Goal: Transaction & Acquisition: Purchase product/service

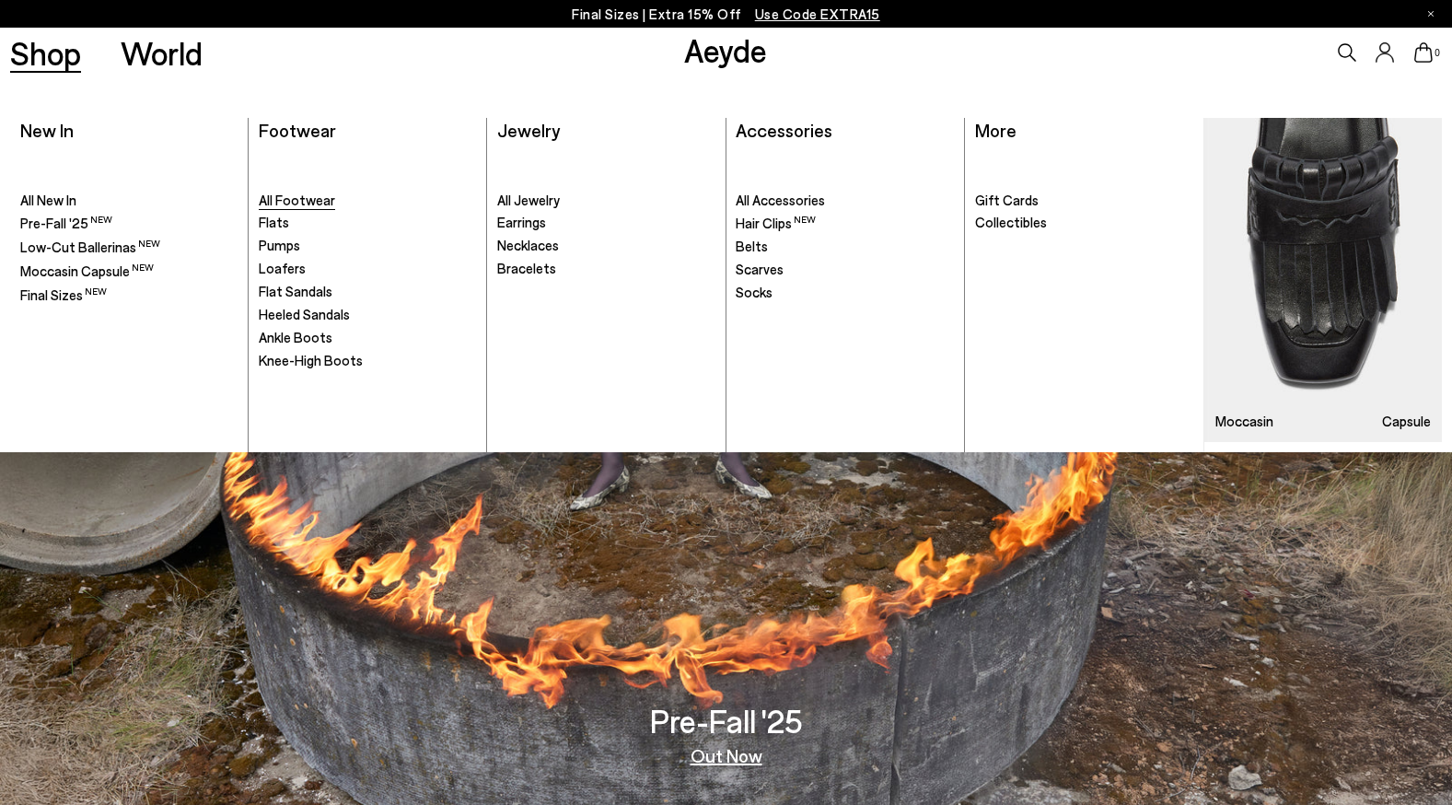
click at [326, 193] on span "All Footwear" at bounding box center [297, 200] width 76 height 17
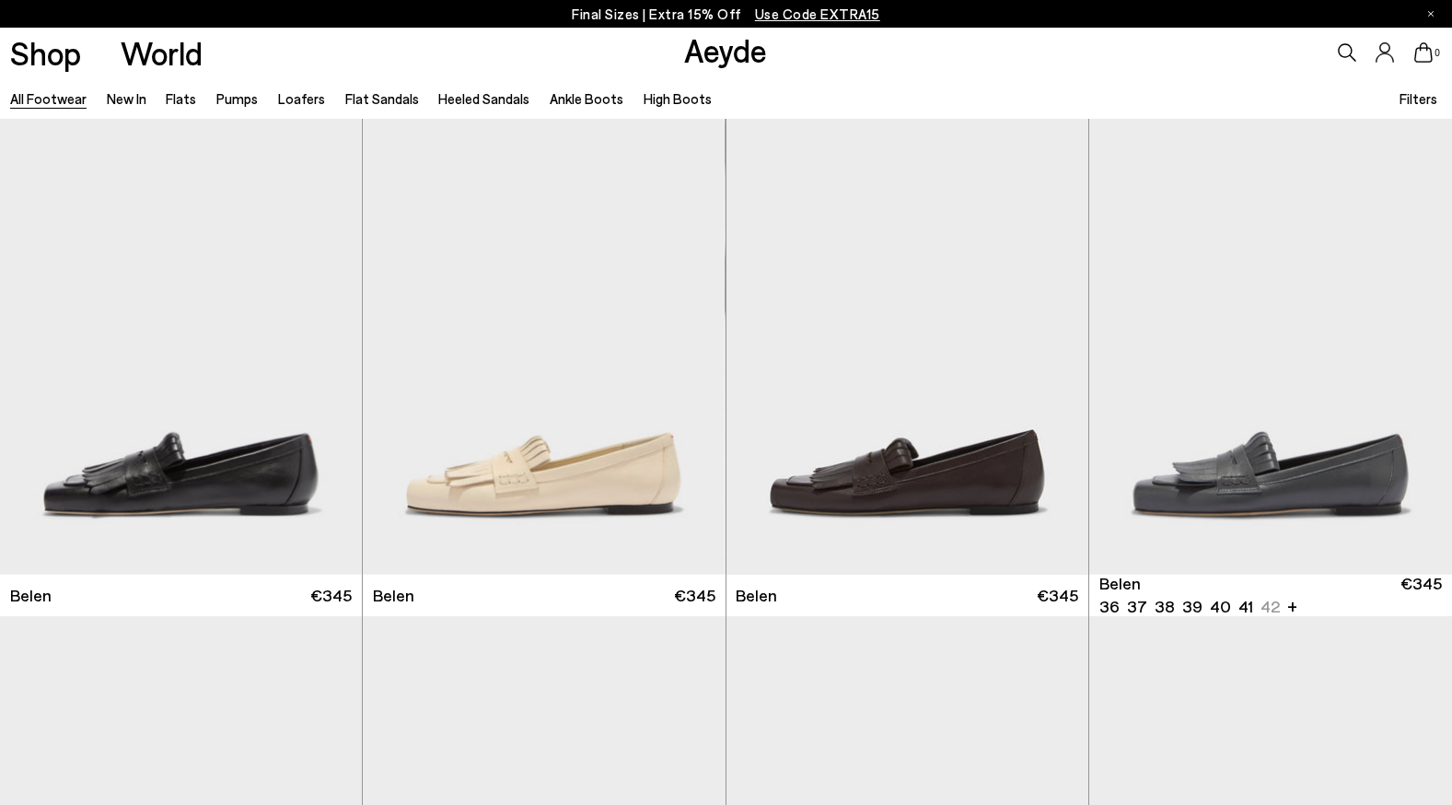
click at [1424, 99] on span "Filters" at bounding box center [1419, 98] width 38 height 17
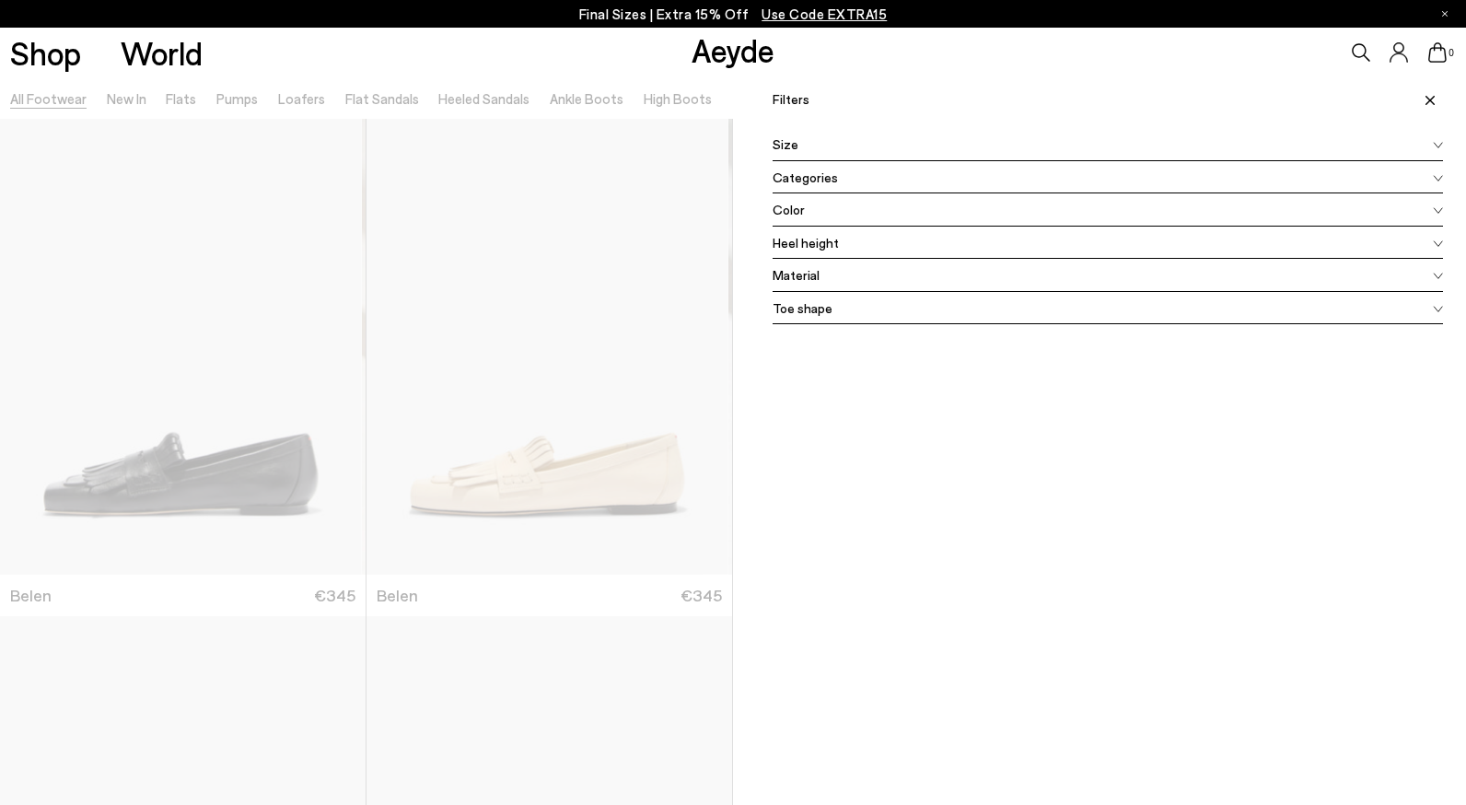
click at [1120, 155] on div "Size" at bounding box center [1108, 144] width 670 height 33
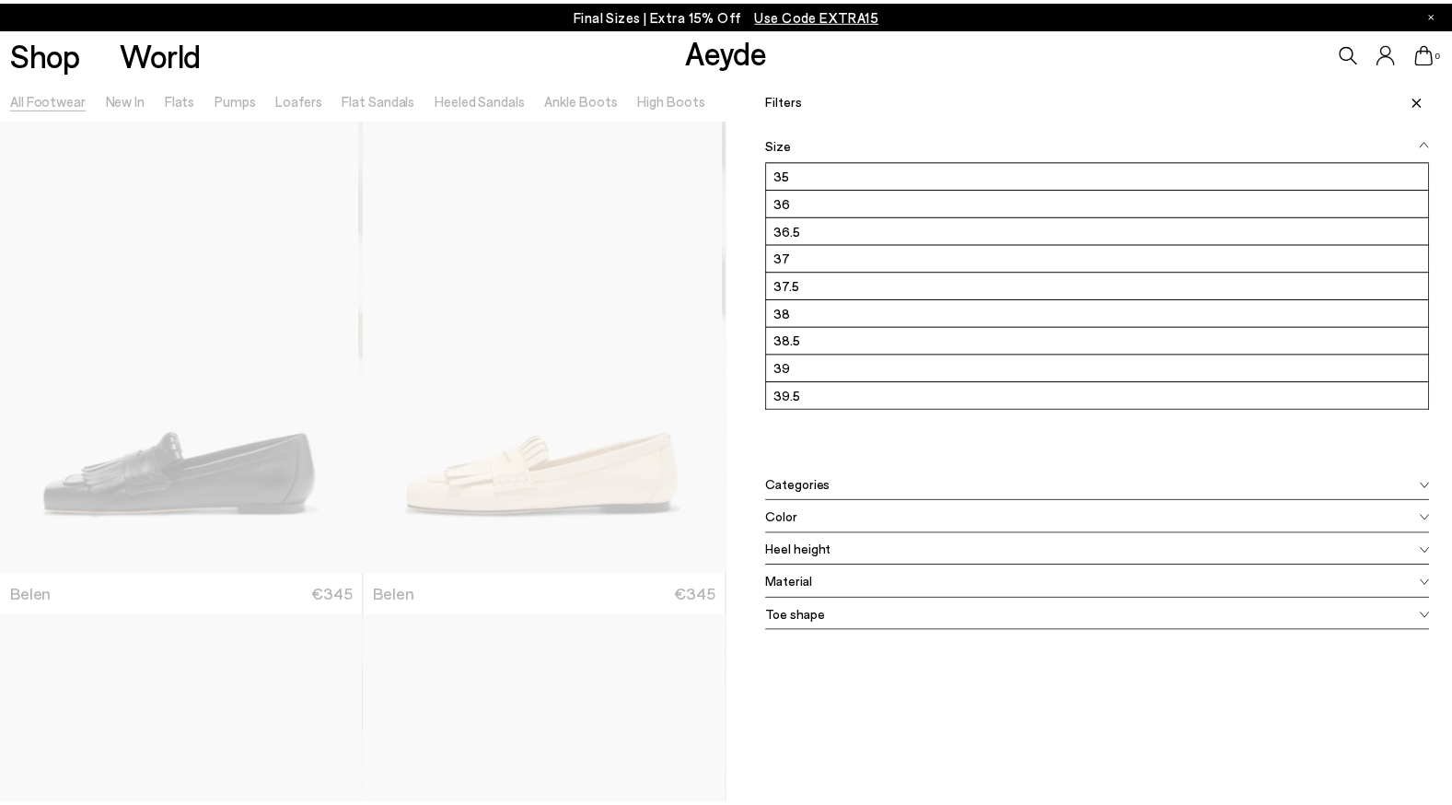
scroll to position [249, 0]
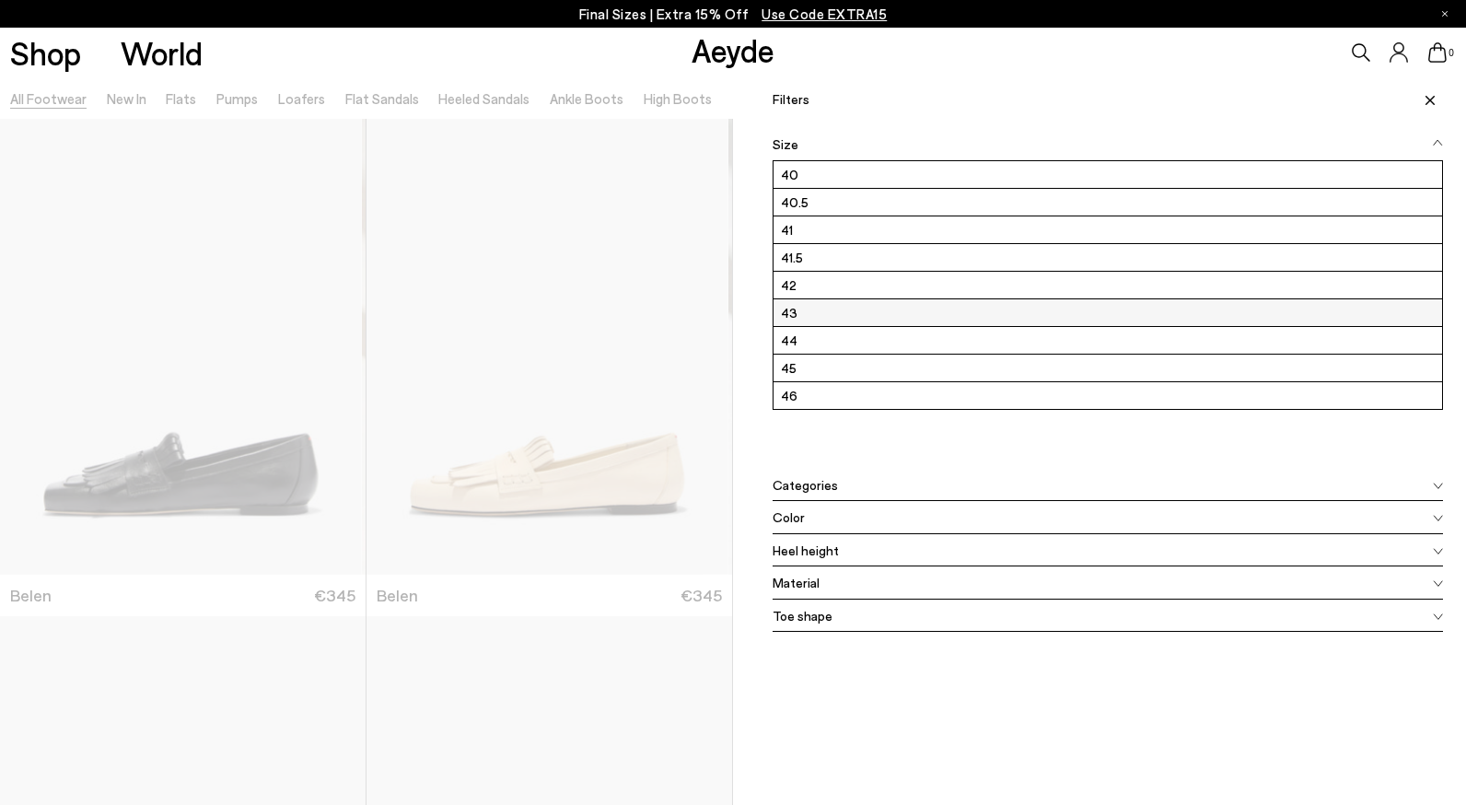
click at [861, 313] on label "43" at bounding box center [1108, 312] width 669 height 27
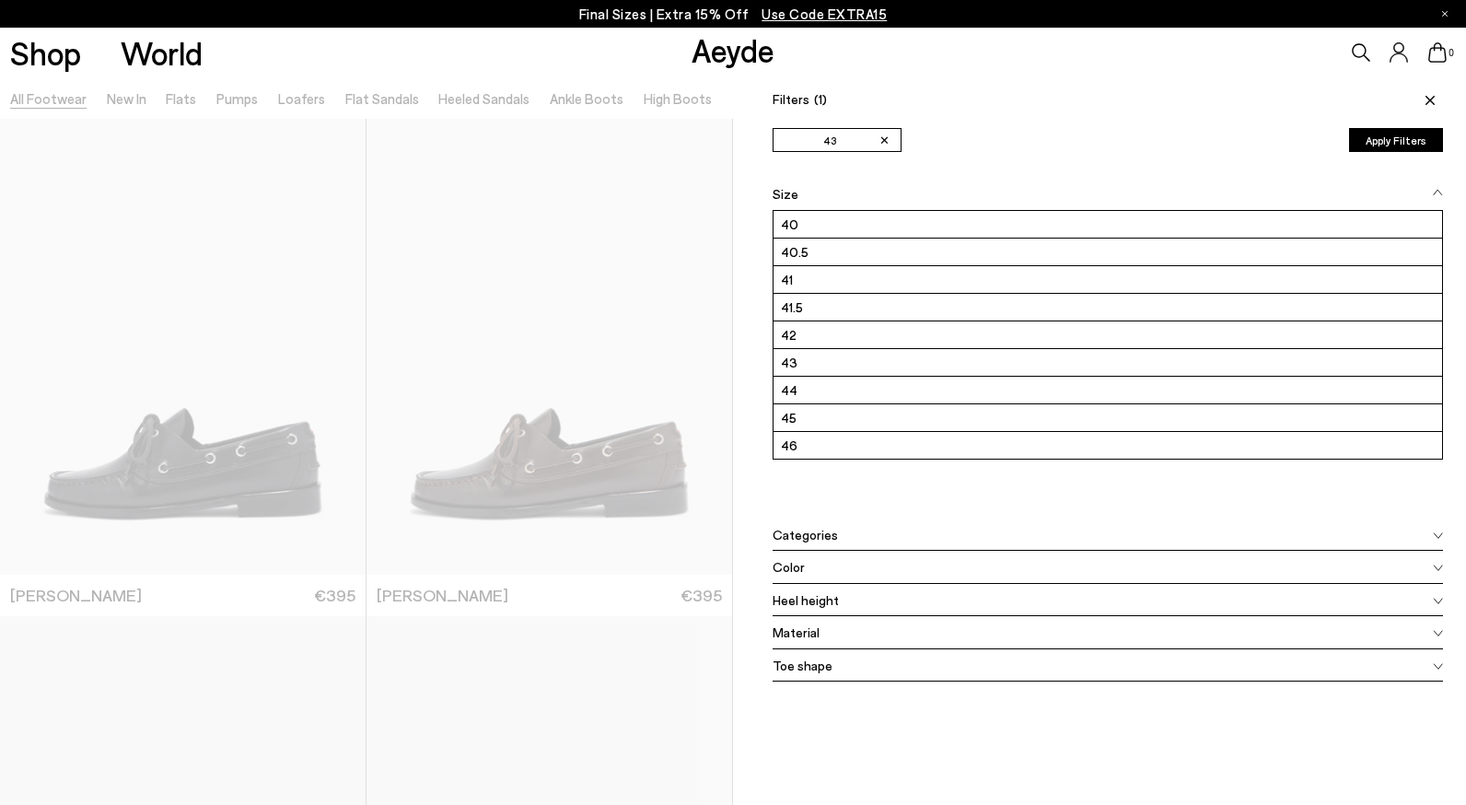
click at [1405, 141] on button "Apply Filters" at bounding box center [1396, 140] width 94 height 24
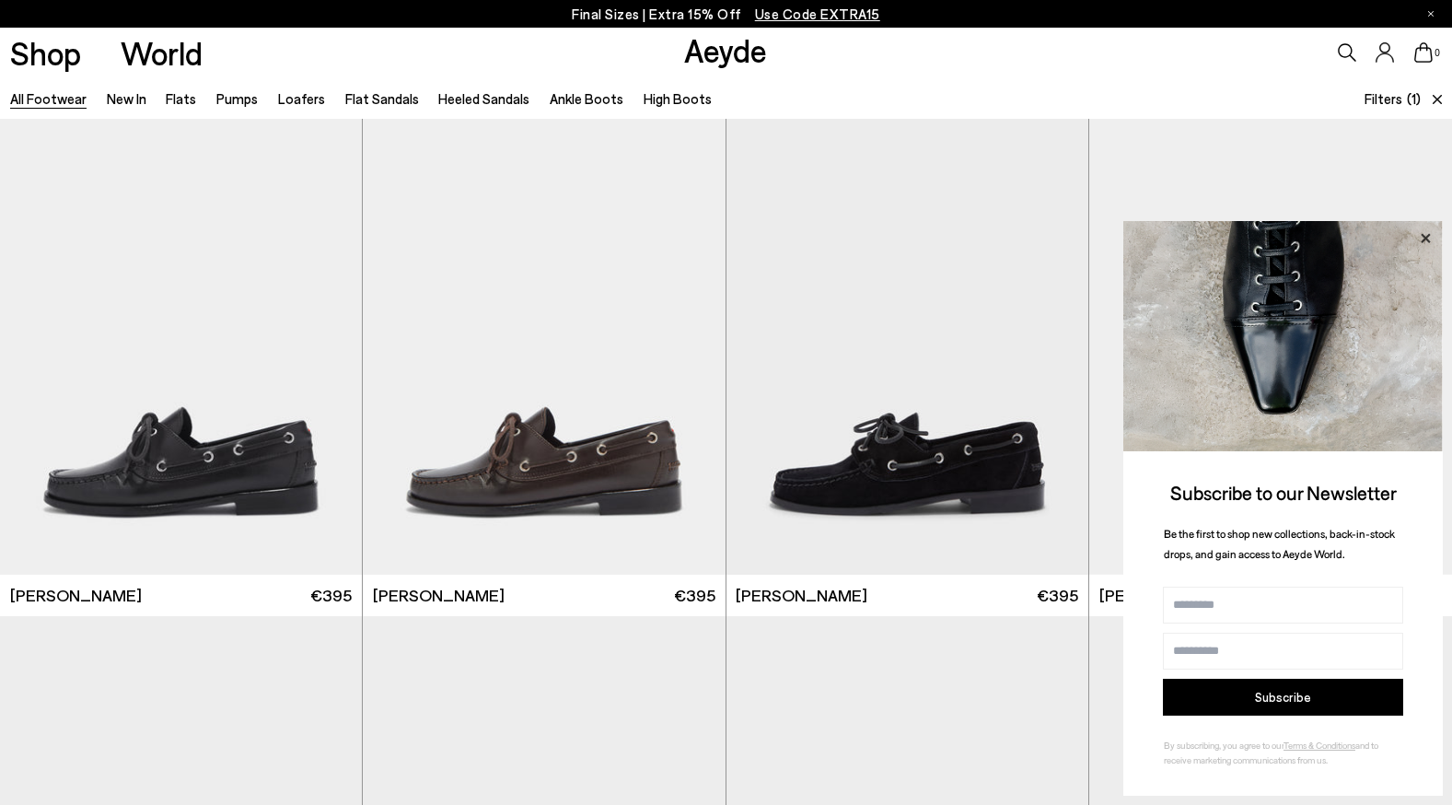
click at [1425, 237] on icon at bounding box center [1425, 237] width 9 height 9
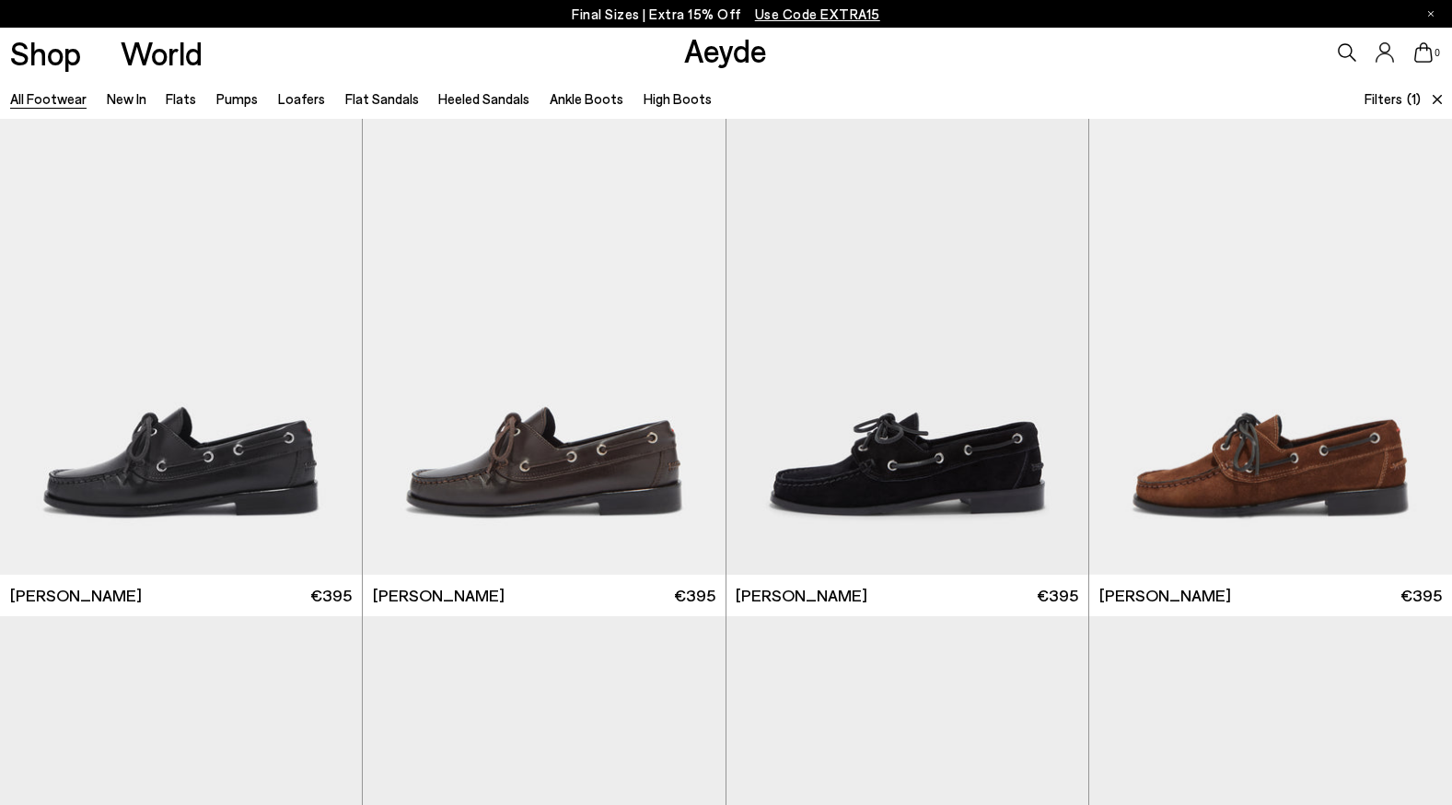
scroll to position [62, 0]
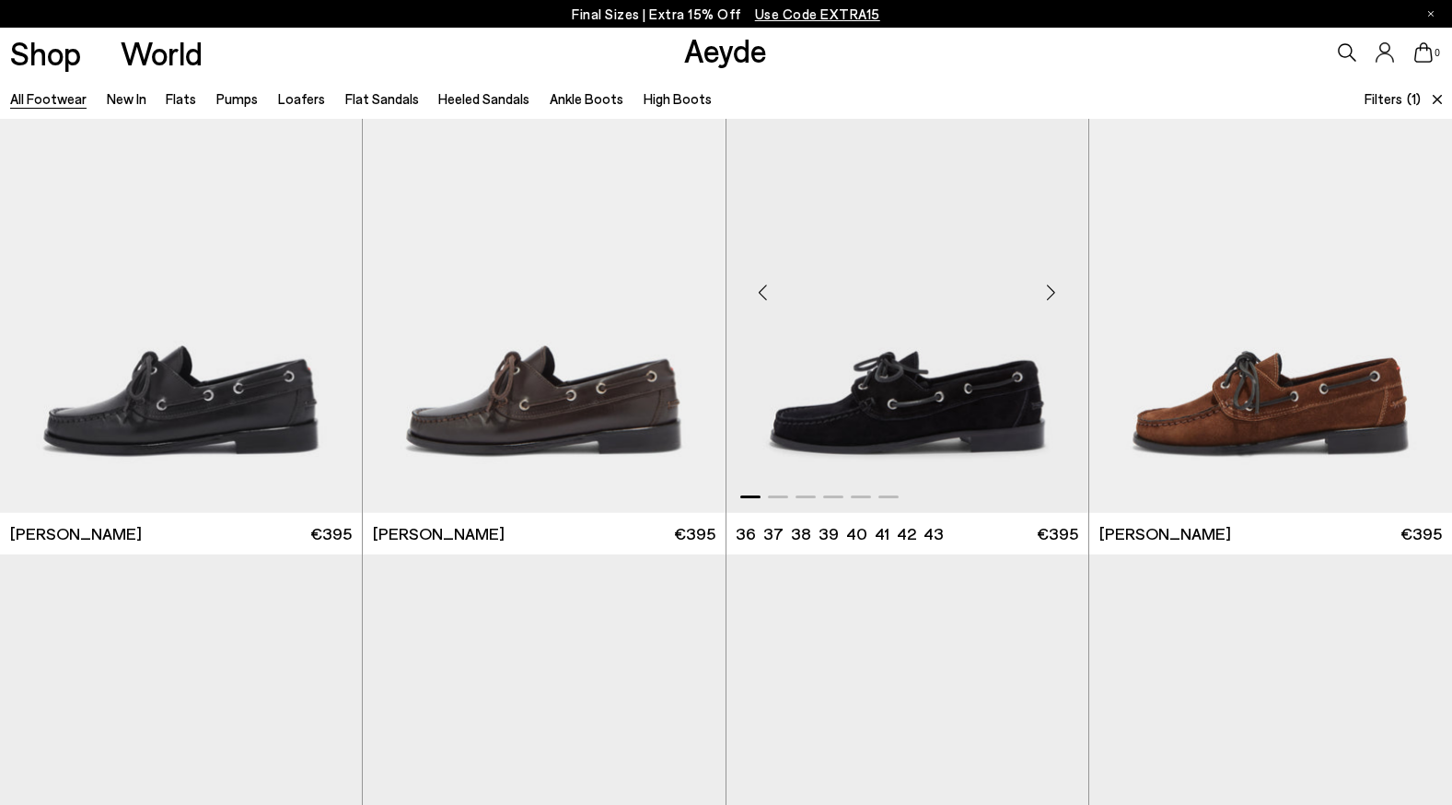
click at [1052, 292] on div "Next slide" at bounding box center [1051, 291] width 55 height 55
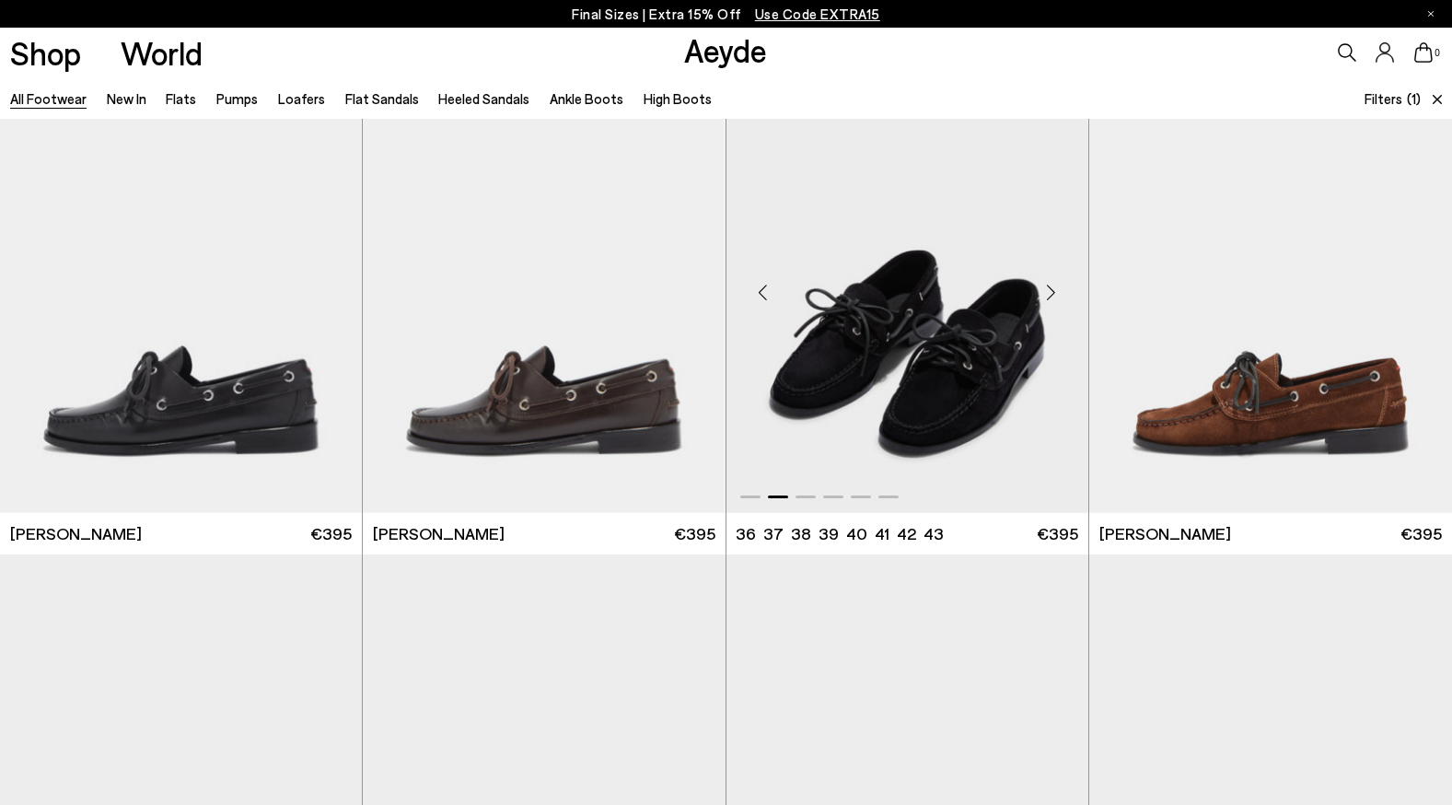
click at [1052, 292] on div "Next slide" at bounding box center [1051, 291] width 55 height 55
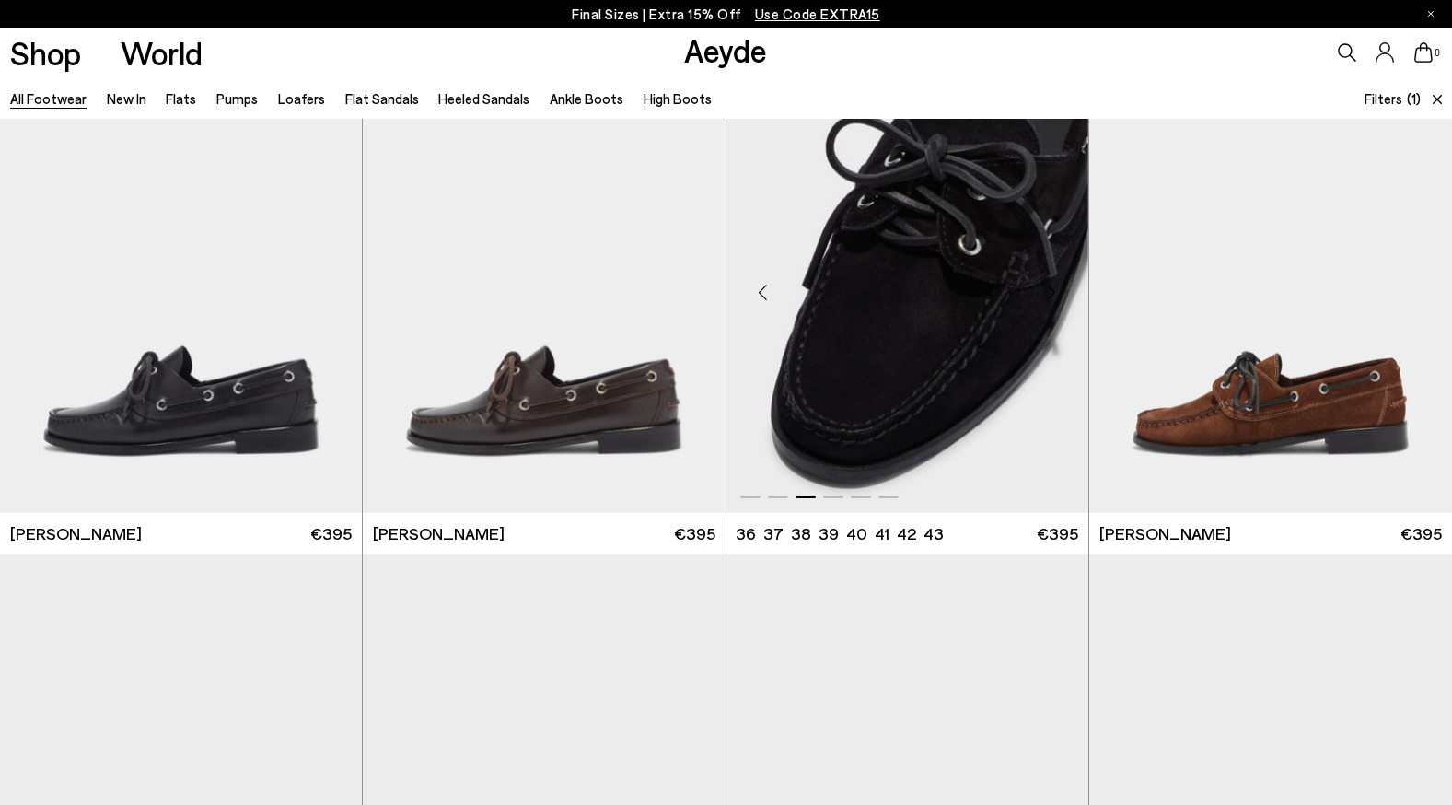
click at [1052, 292] on div "Next slide" at bounding box center [1051, 291] width 55 height 55
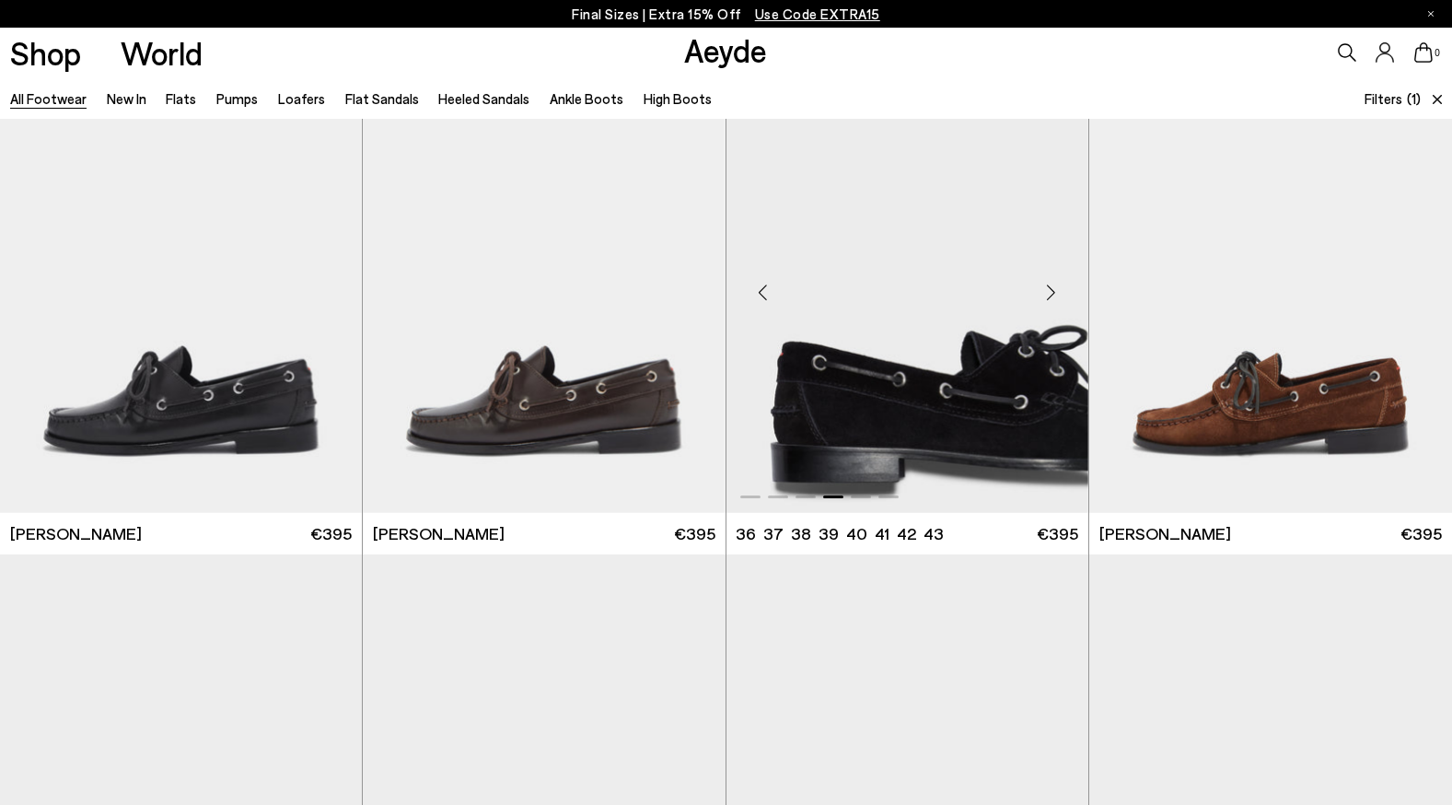
click at [1052, 292] on div "Next slide" at bounding box center [1051, 291] width 55 height 55
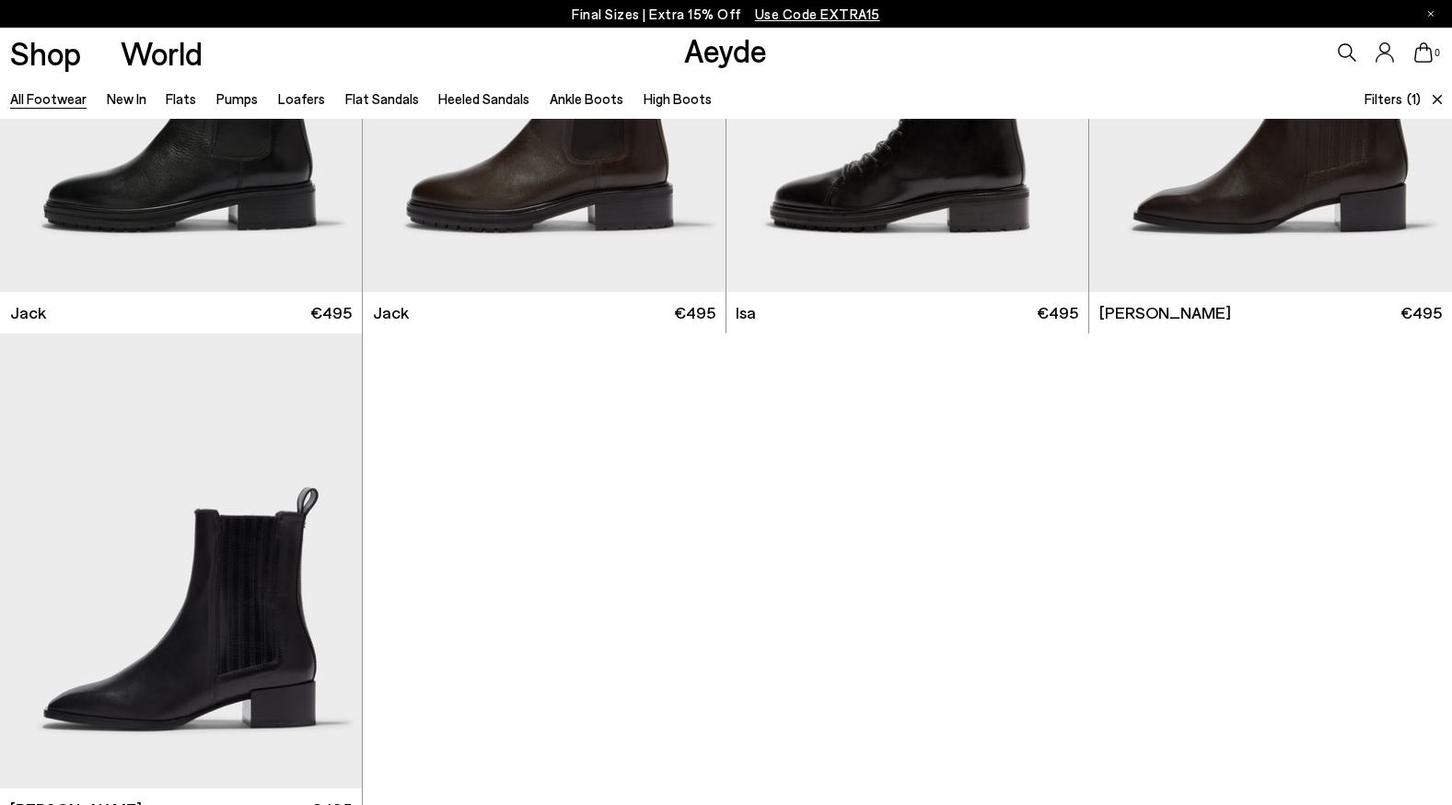
scroll to position [1749, 0]
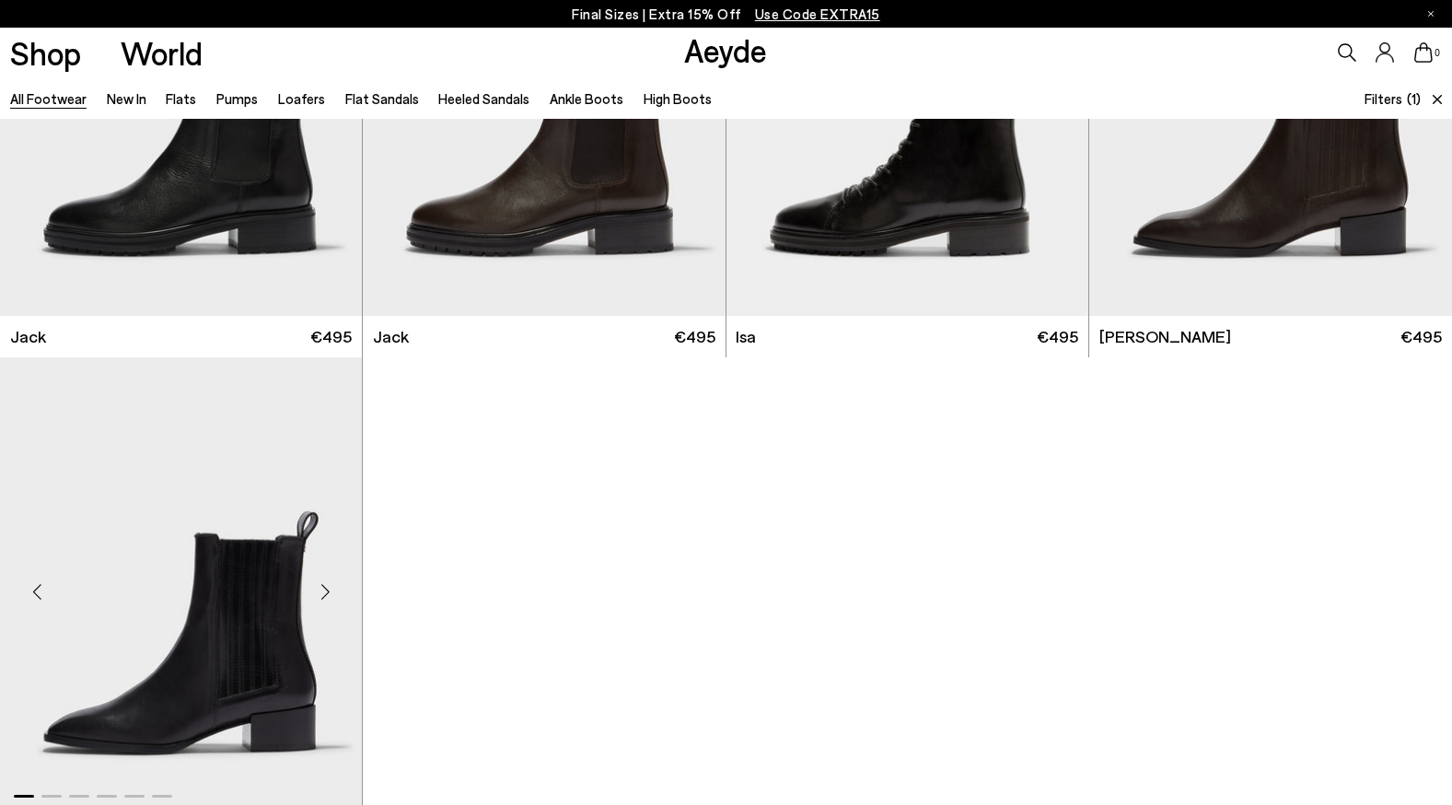
click at [322, 593] on div "Next slide" at bounding box center [324, 592] width 55 height 55
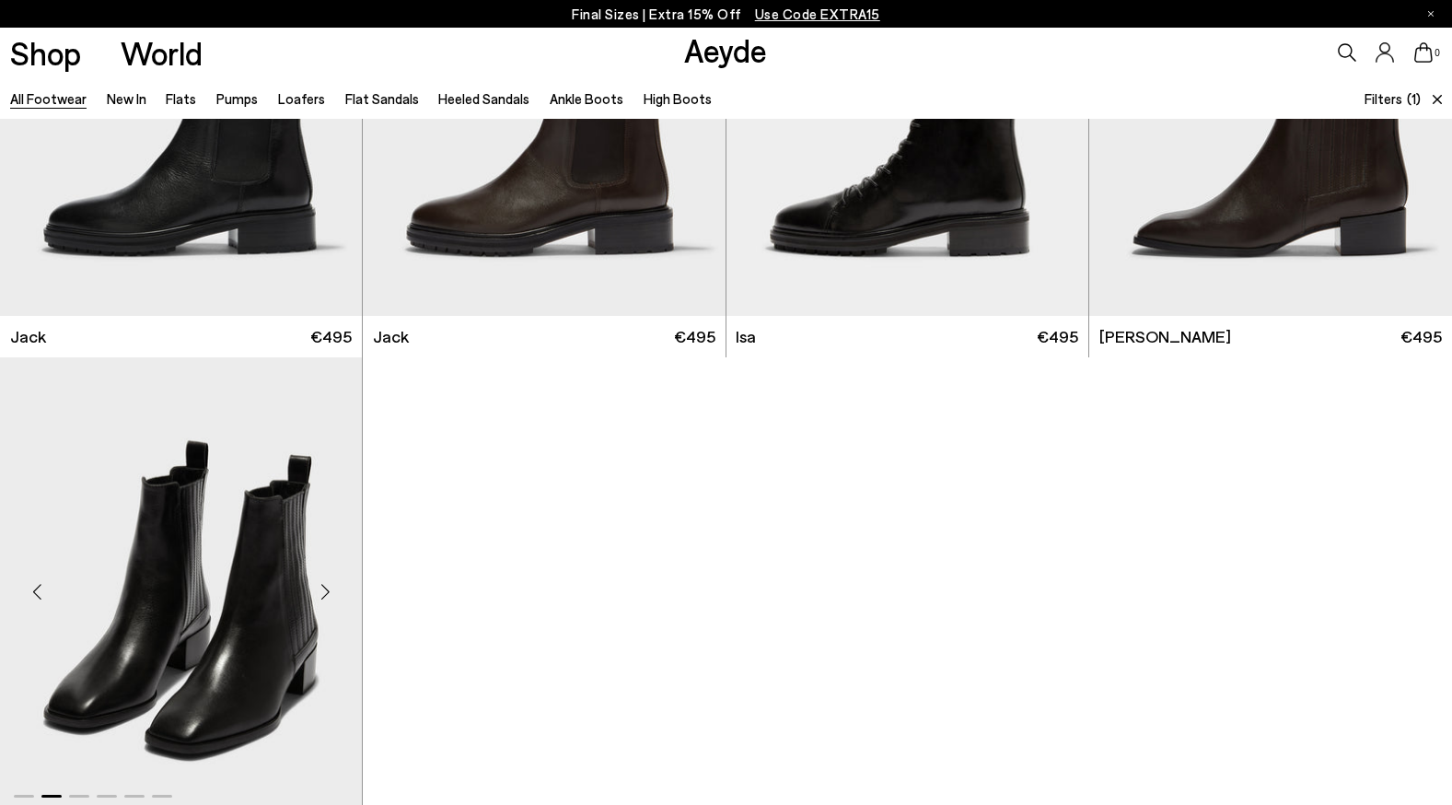
click at [318, 594] on div "Next slide" at bounding box center [324, 592] width 55 height 55
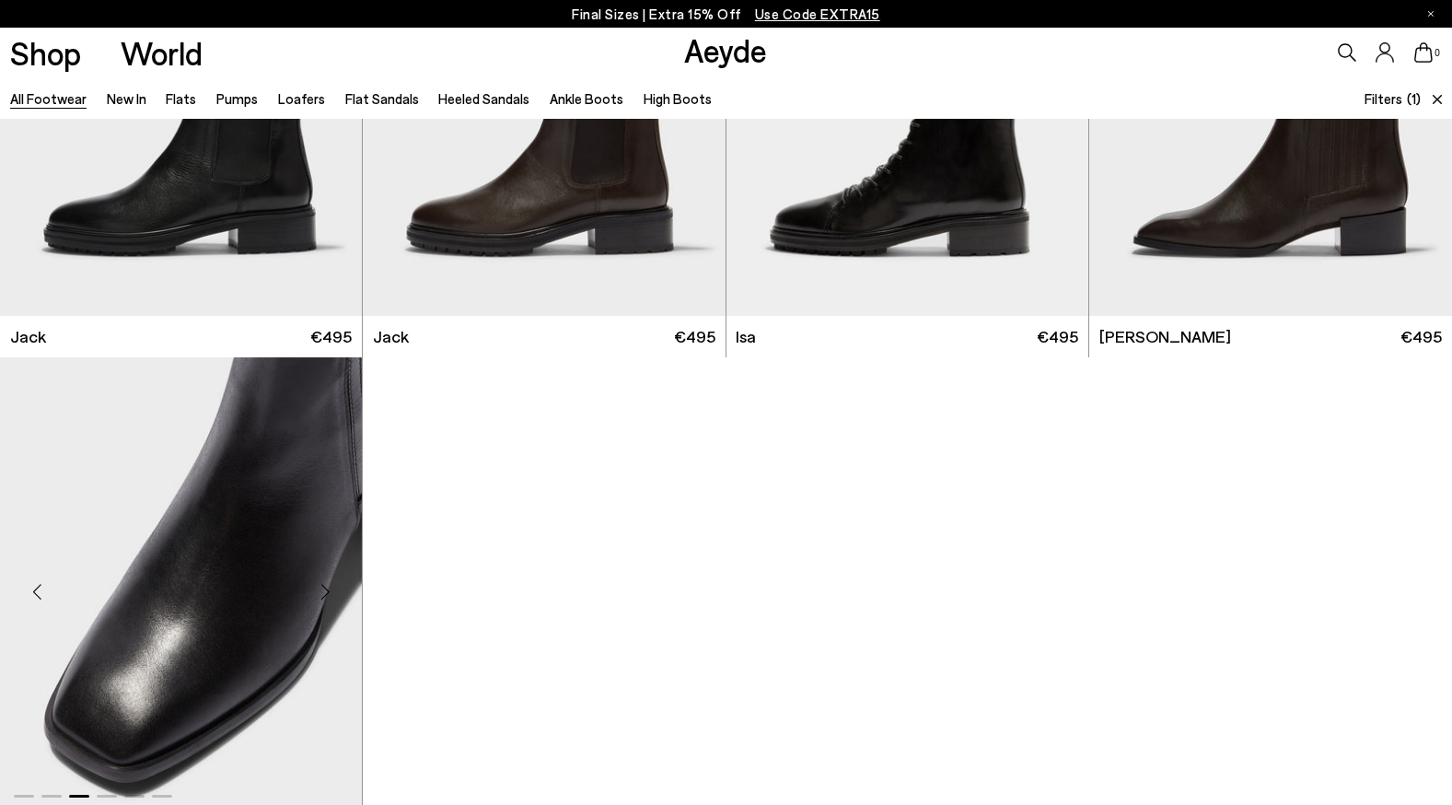
click at [318, 594] on div "Next slide" at bounding box center [324, 592] width 55 height 55
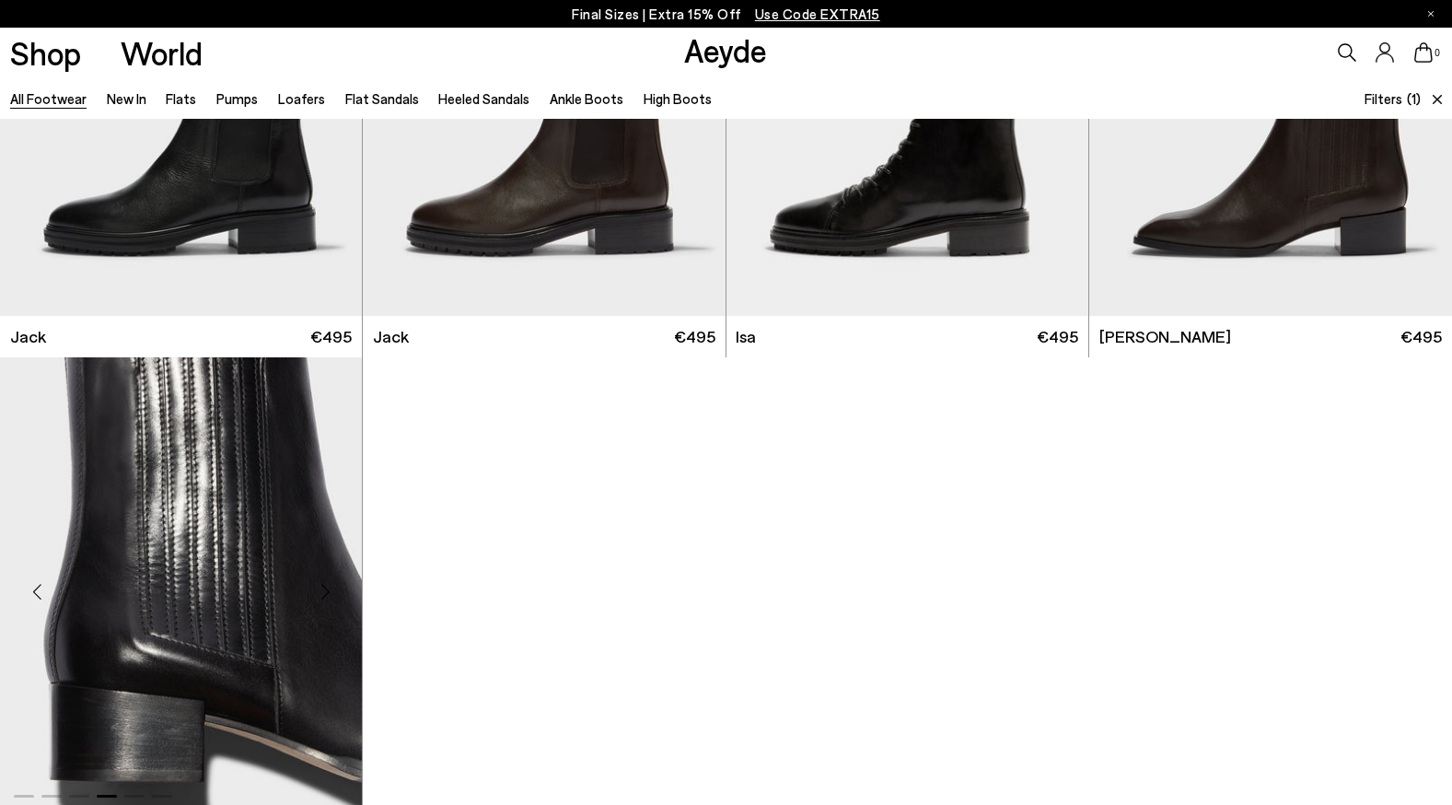
click at [318, 594] on div "Next slide" at bounding box center [324, 592] width 55 height 55
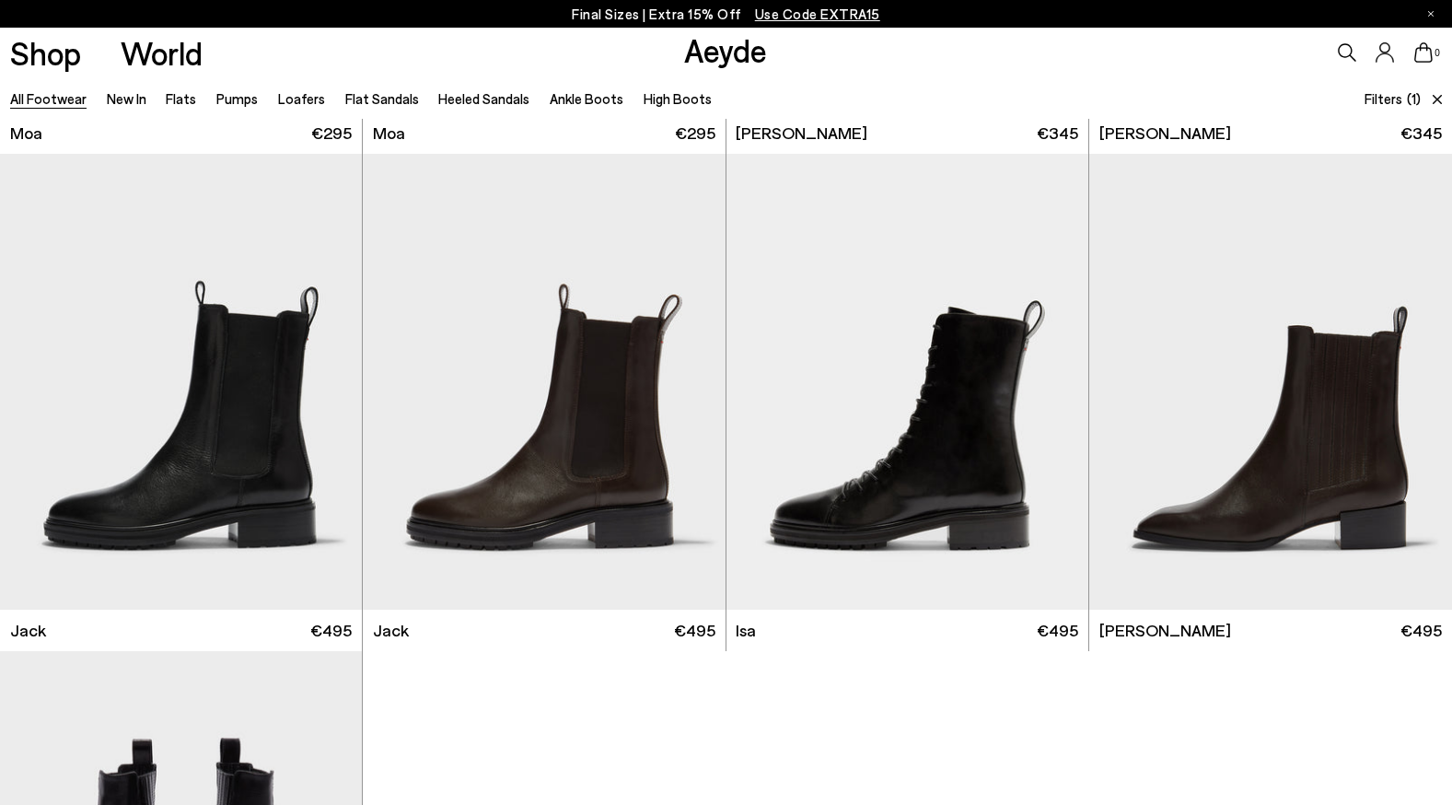
scroll to position [1438, 0]
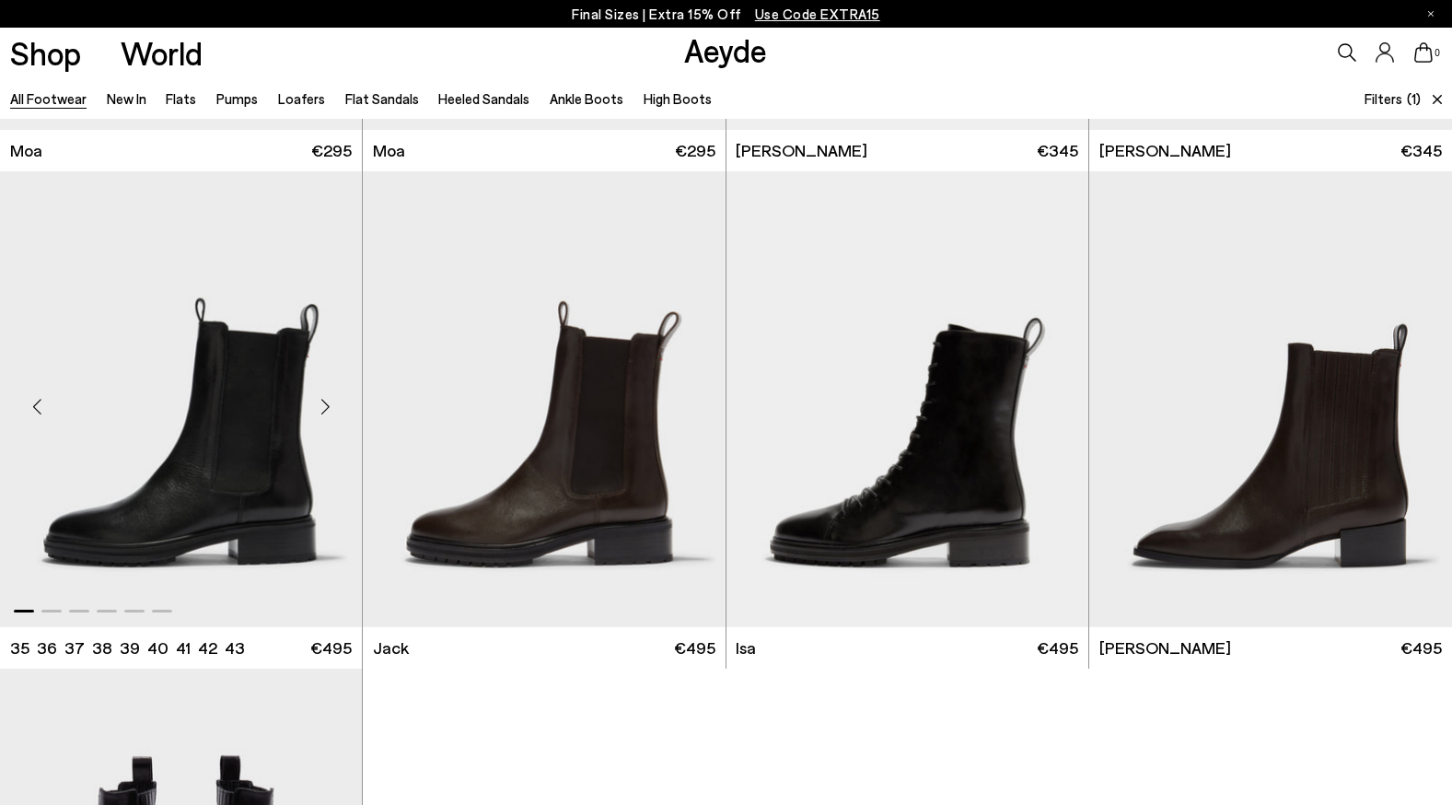
click at [328, 406] on div "Next slide" at bounding box center [324, 406] width 55 height 55
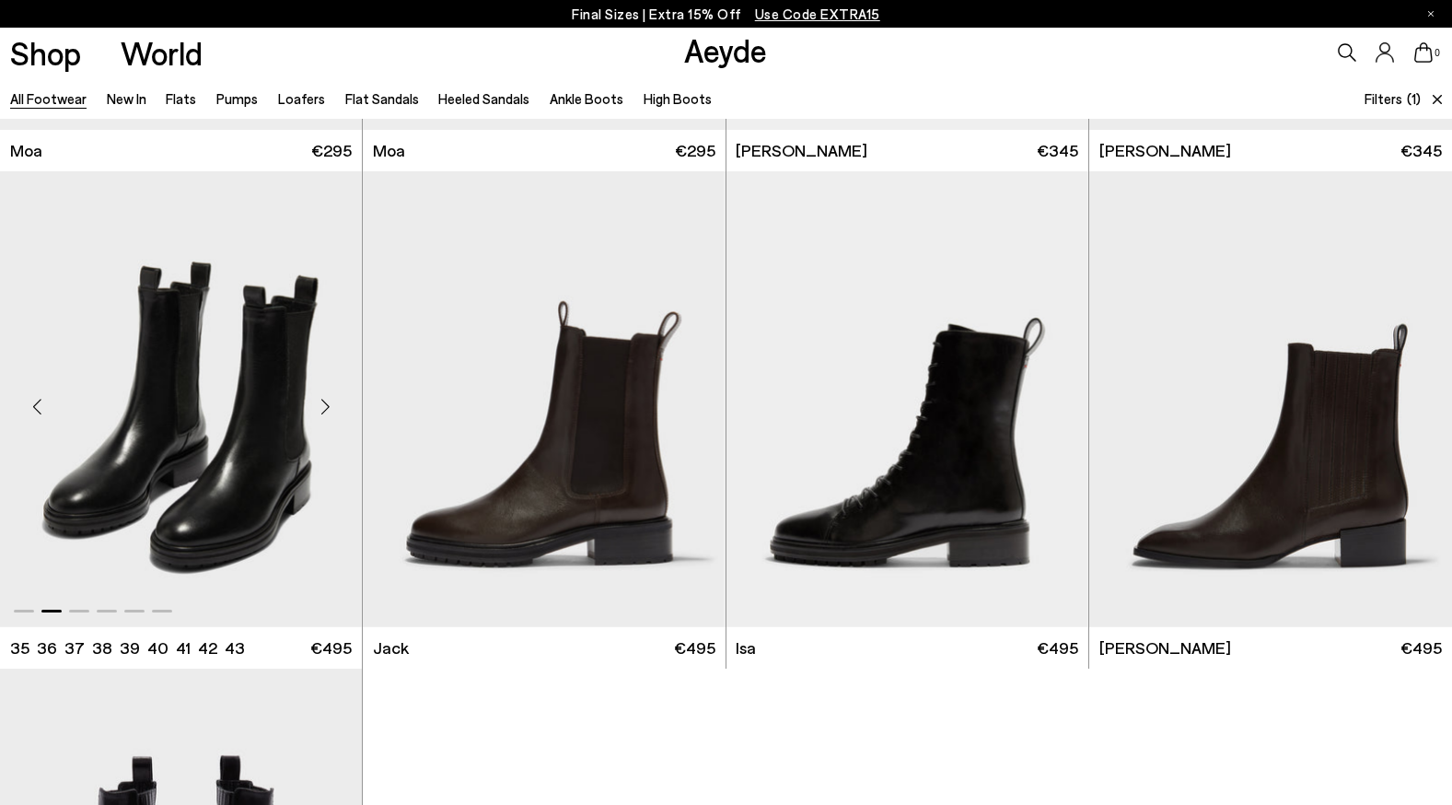
click at [328, 406] on div "Next slide" at bounding box center [324, 406] width 55 height 55
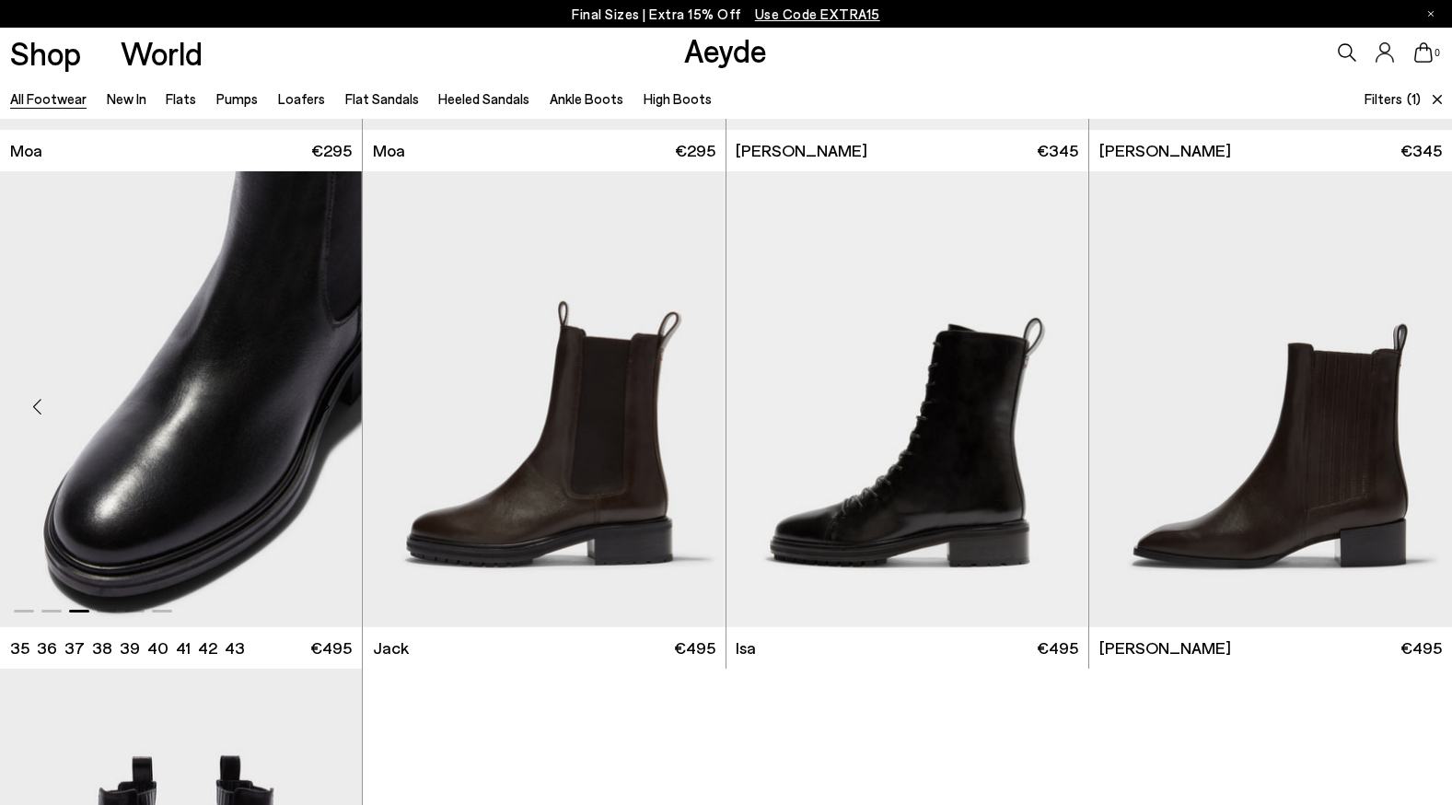
click at [328, 406] on div "Next slide" at bounding box center [324, 406] width 55 height 55
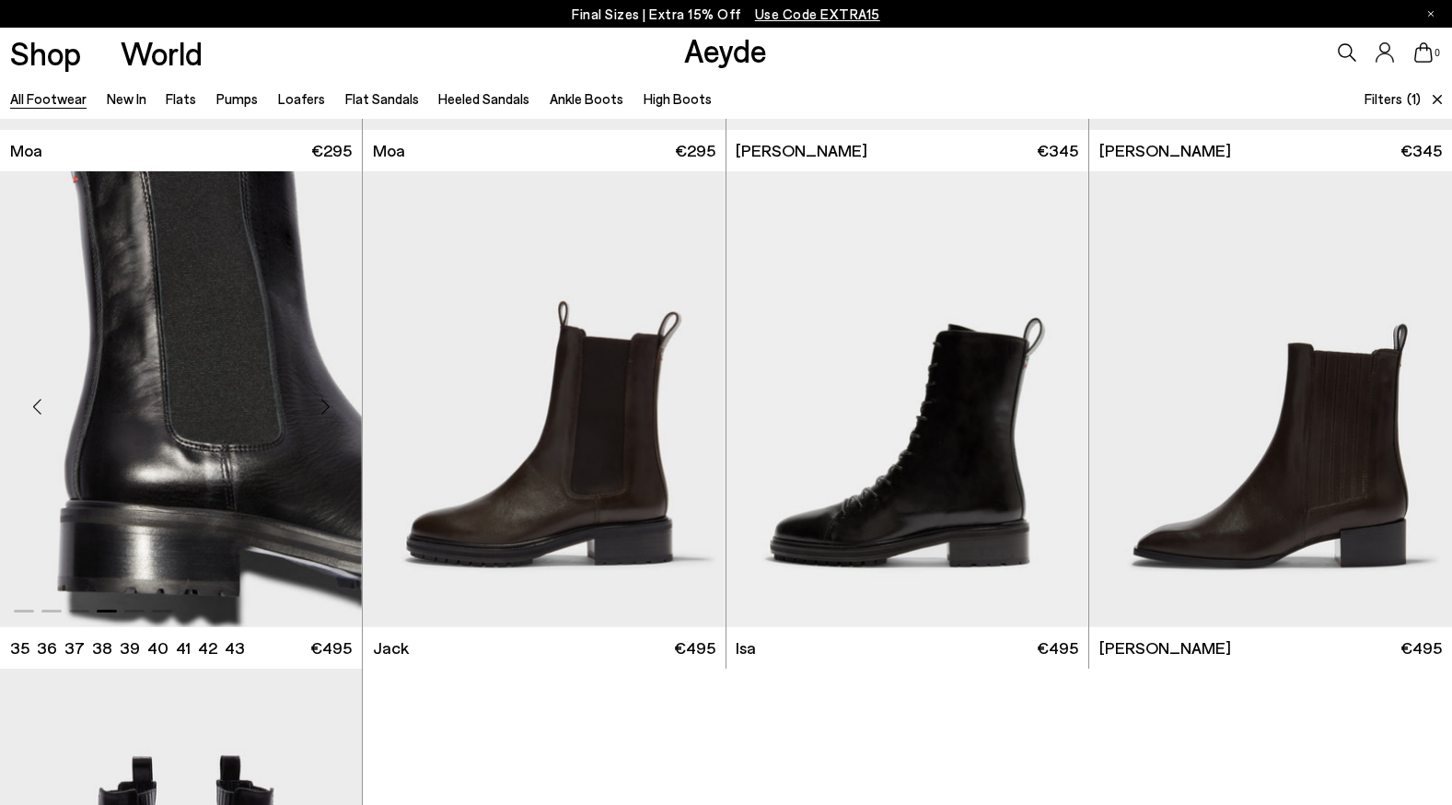
click at [328, 406] on div "Next slide" at bounding box center [324, 406] width 55 height 55
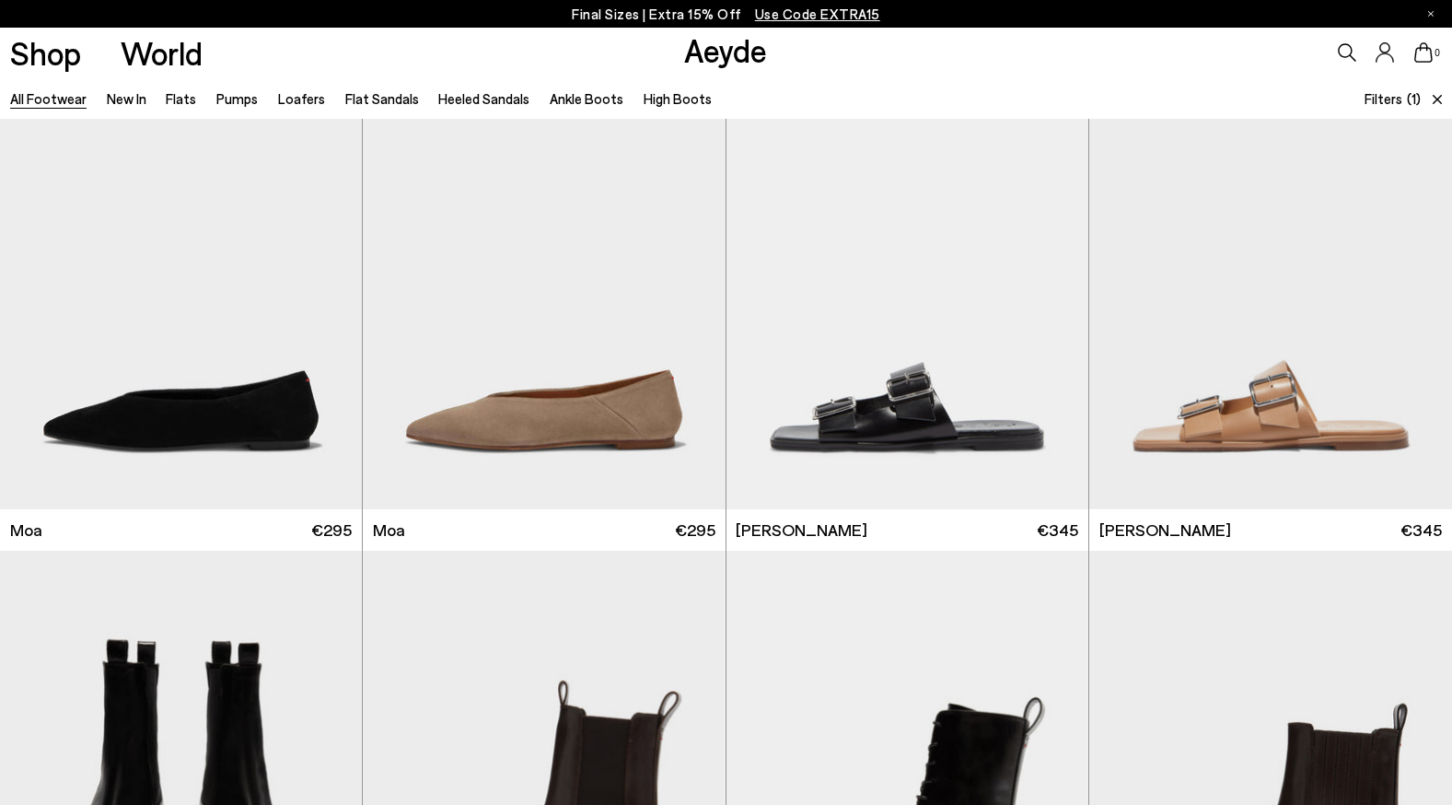
scroll to position [119, 0]
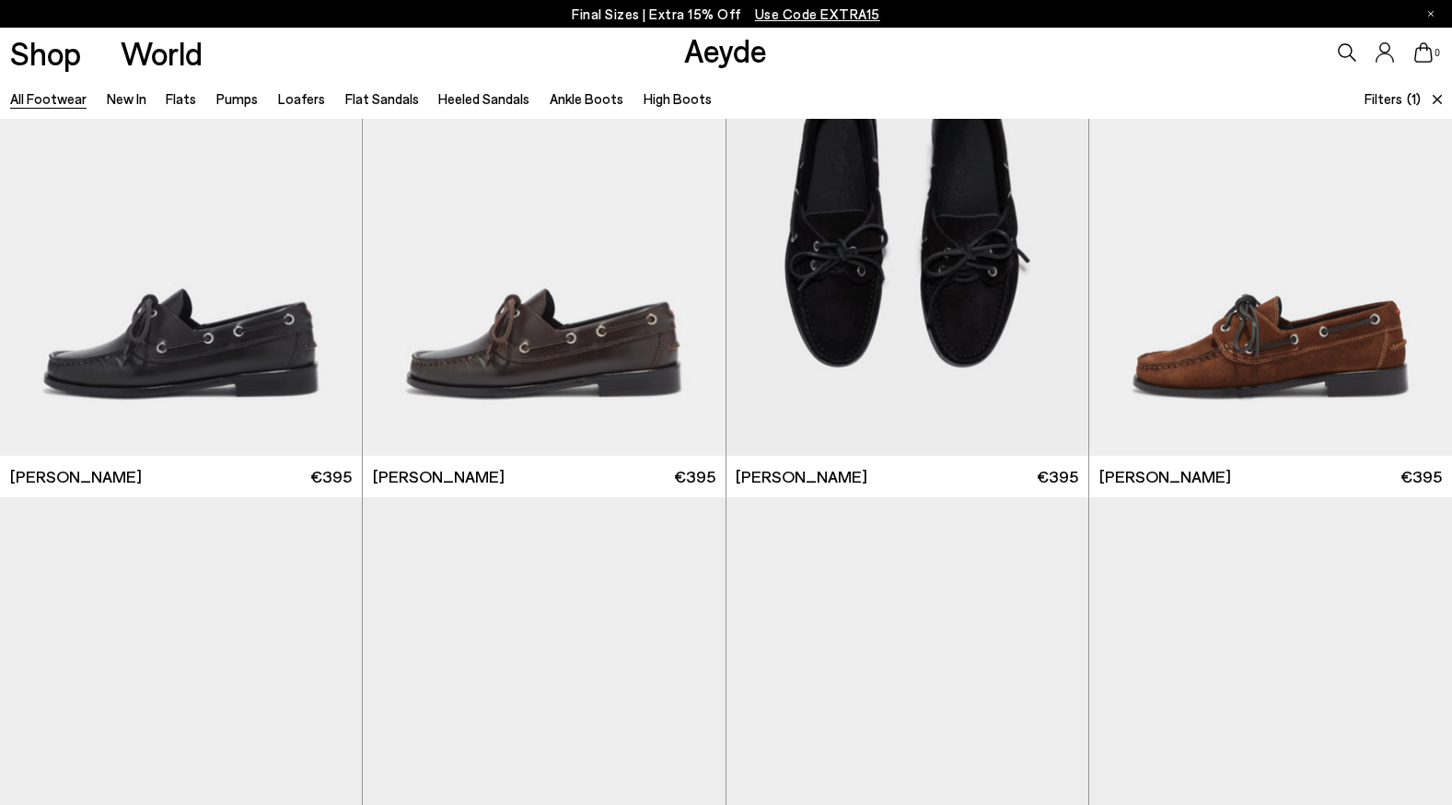
click at [830, 8] on span "Use Code EXTRA15" at bounding box center [817, 14] width 125 height 17
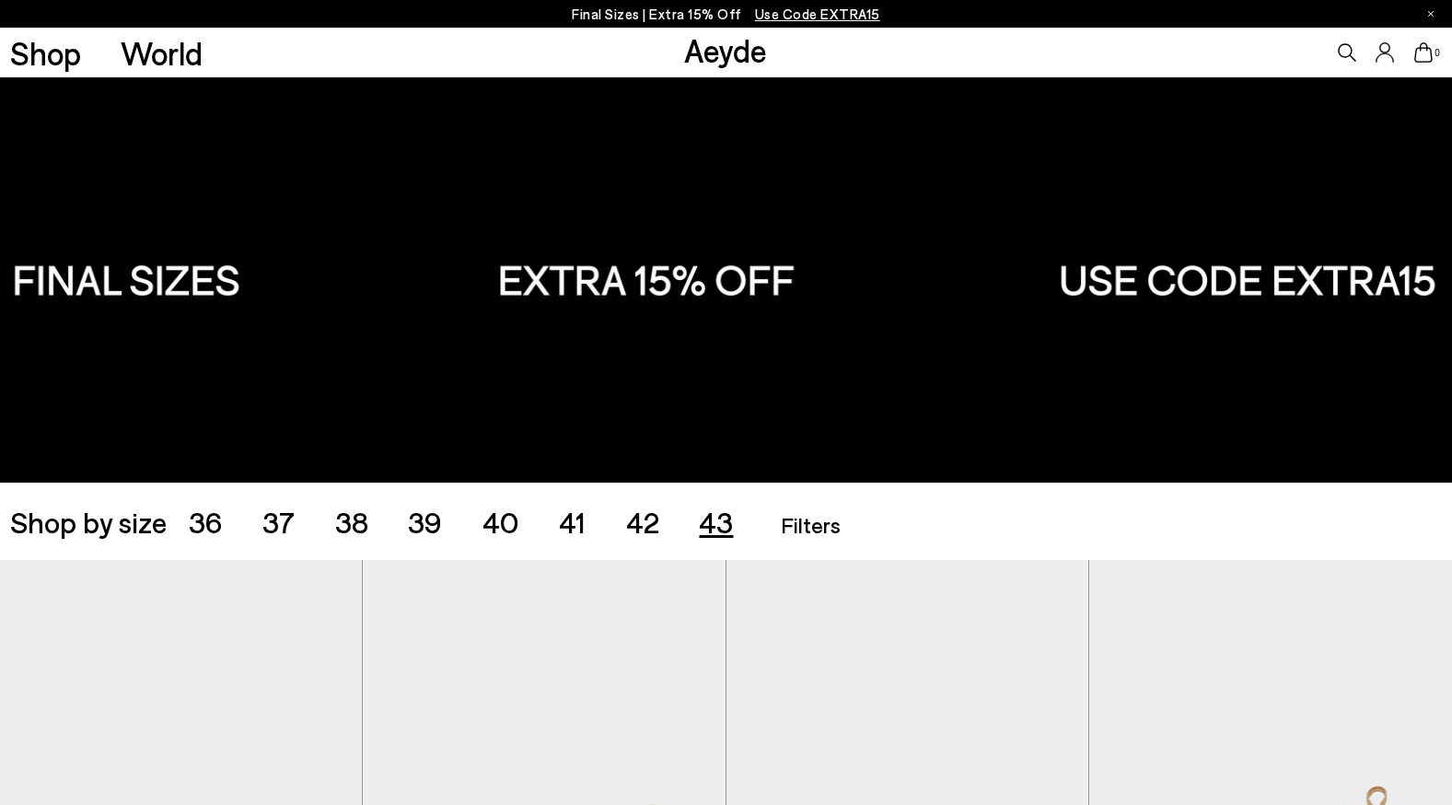
click at [730, 536] on span "43" at bounding box center [716, 521] width 34 height 35
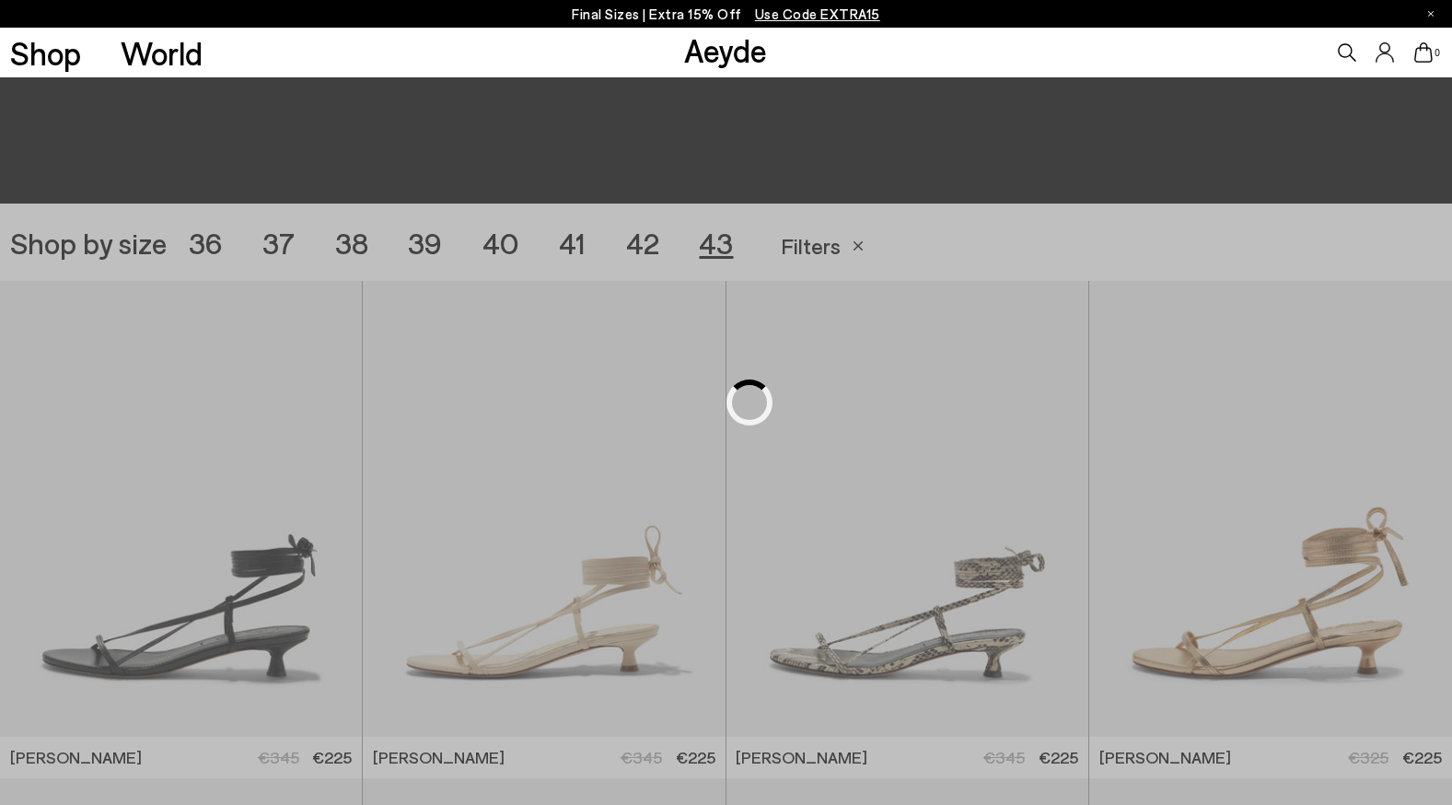
scroll to position [404, 0]
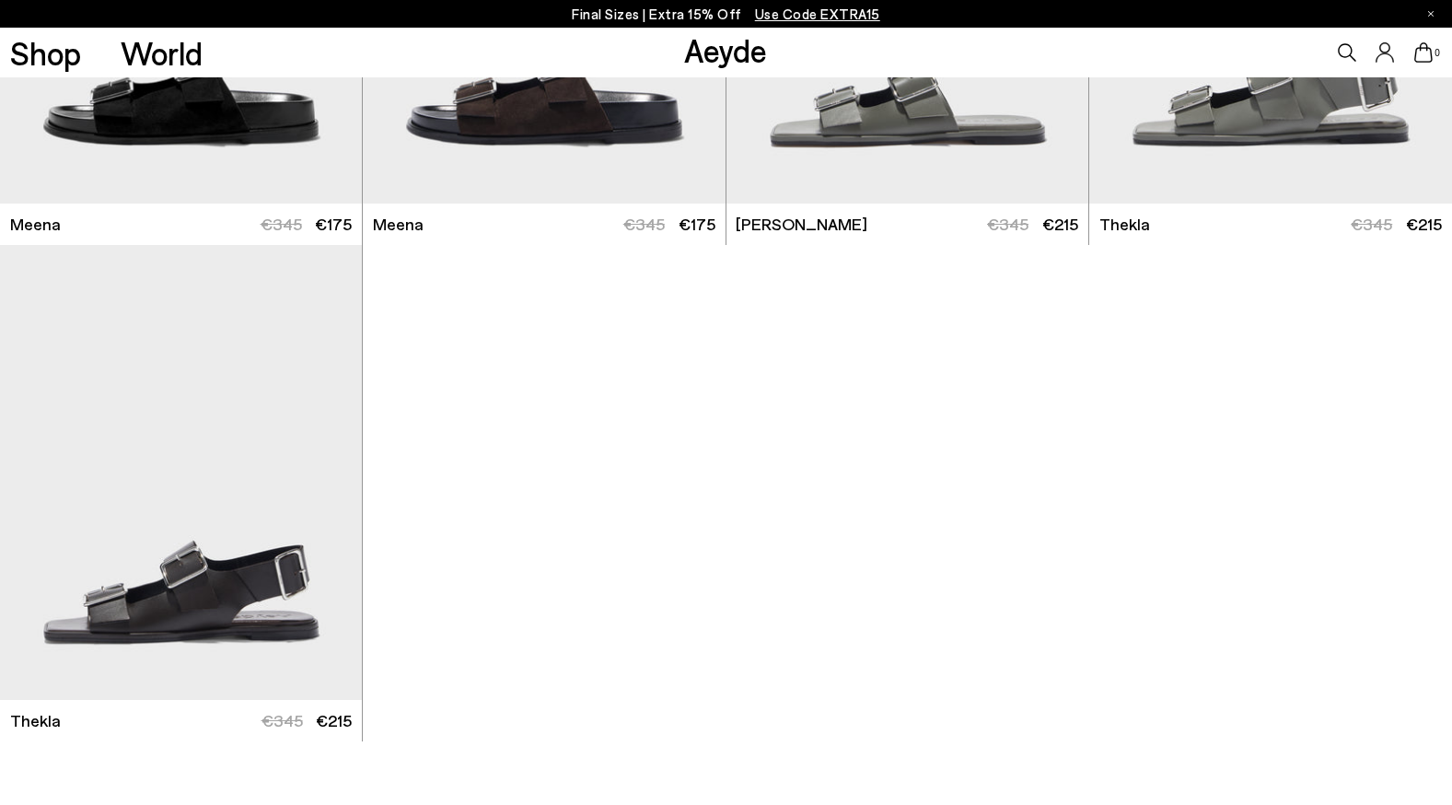
scroll to position [1310, 0]
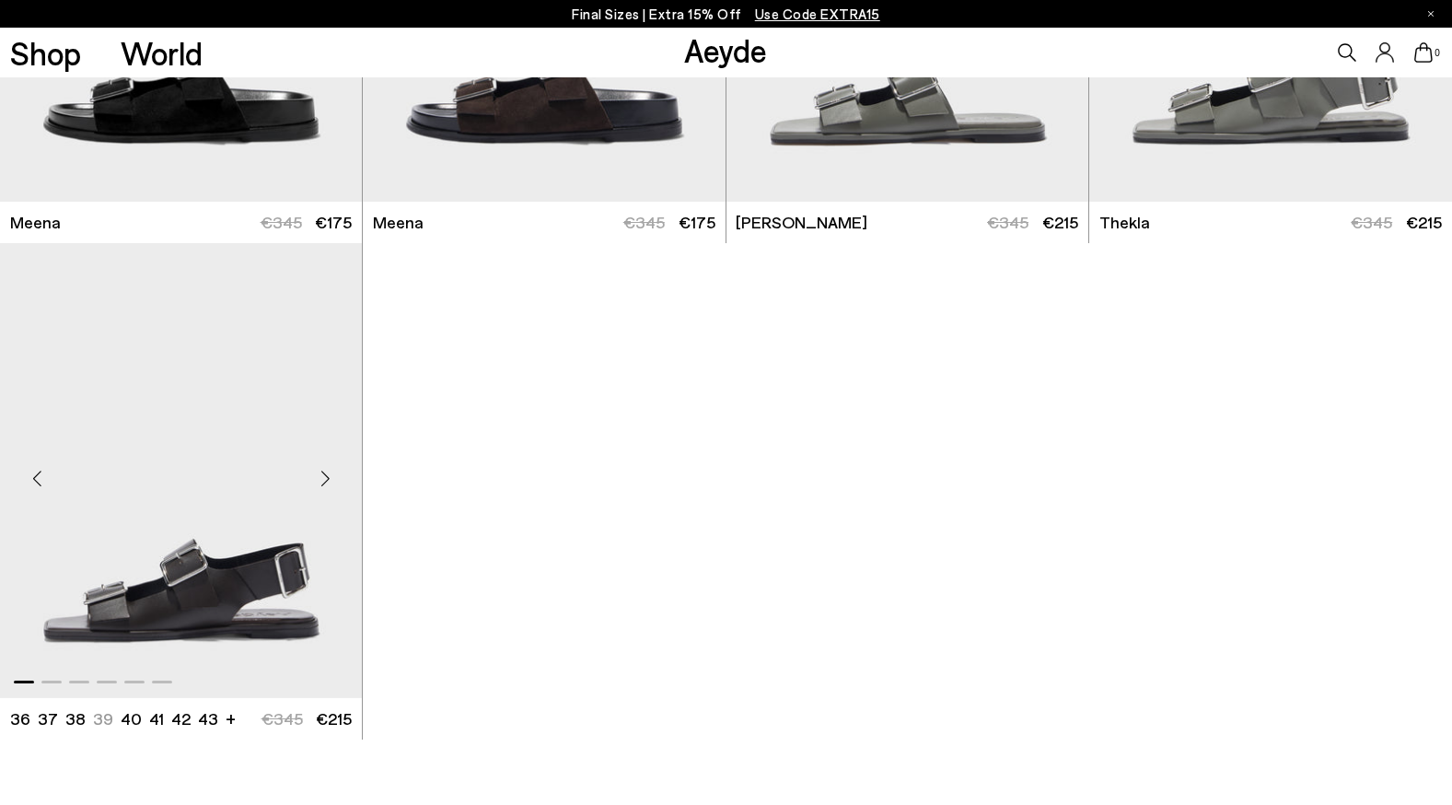
click at [276, 561] on img "1 / 6" at bounding box center [181, 470] width 362 height 455
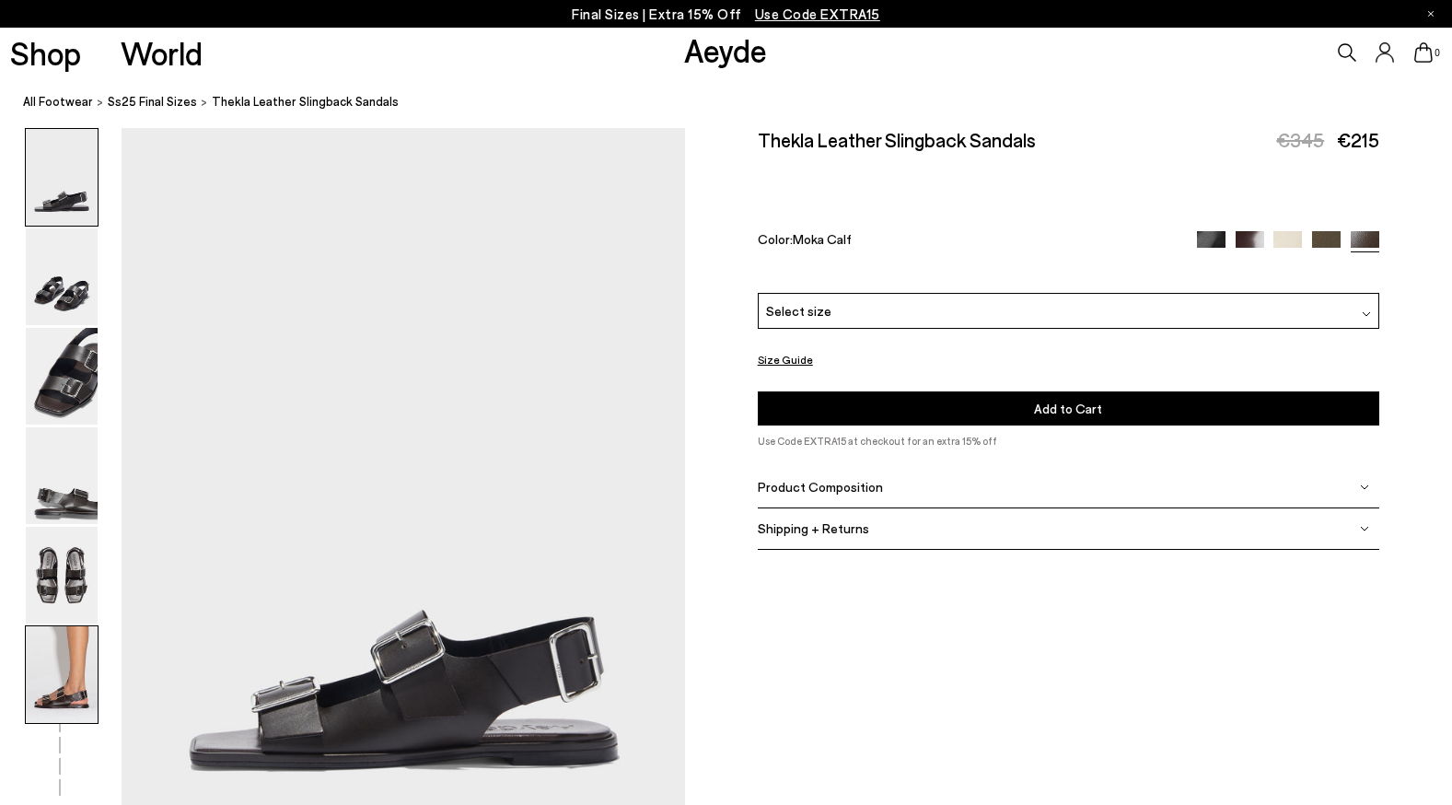
click at [66, 674] on img at bounding box center [62, 674] width 72 height 97
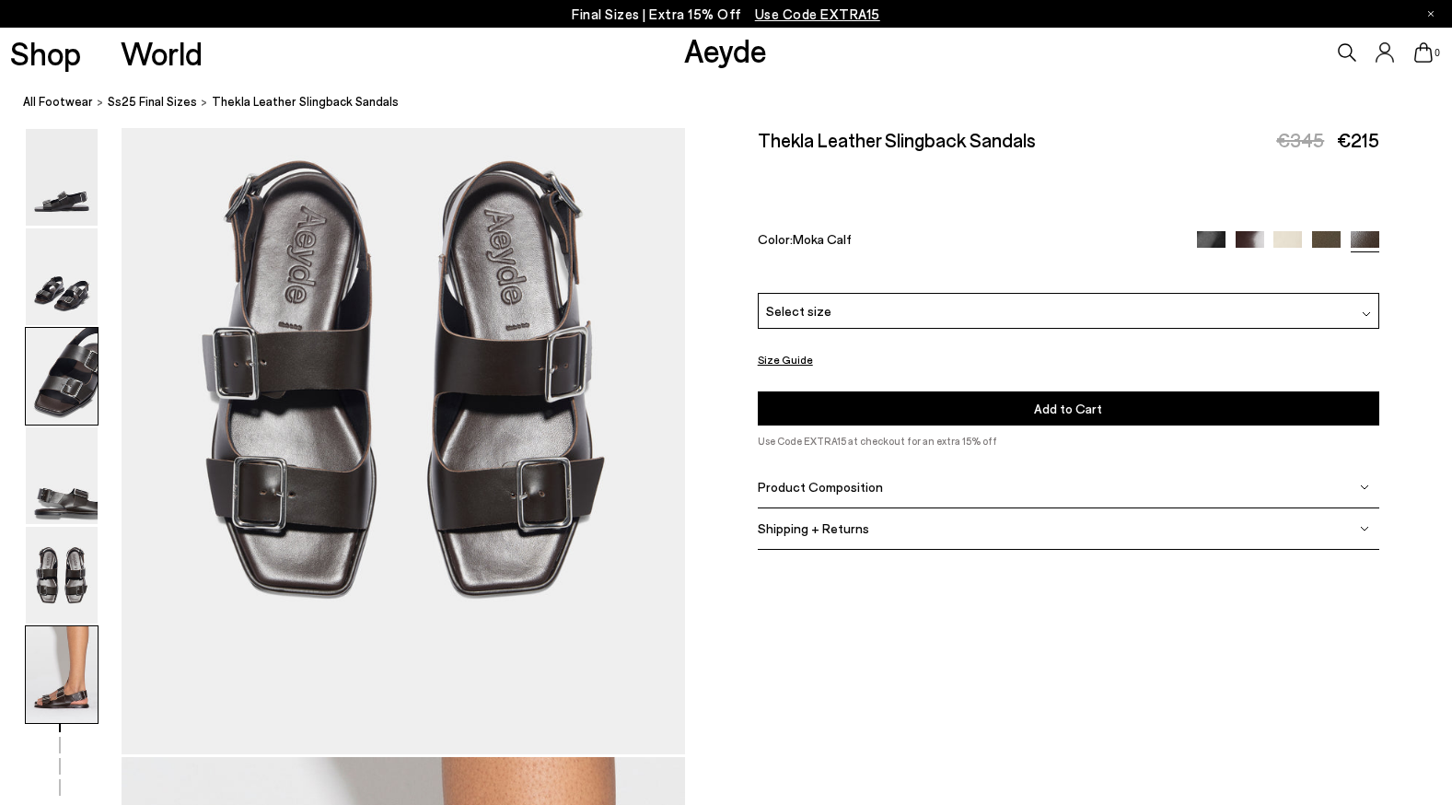
scroll to position [3147, 0]
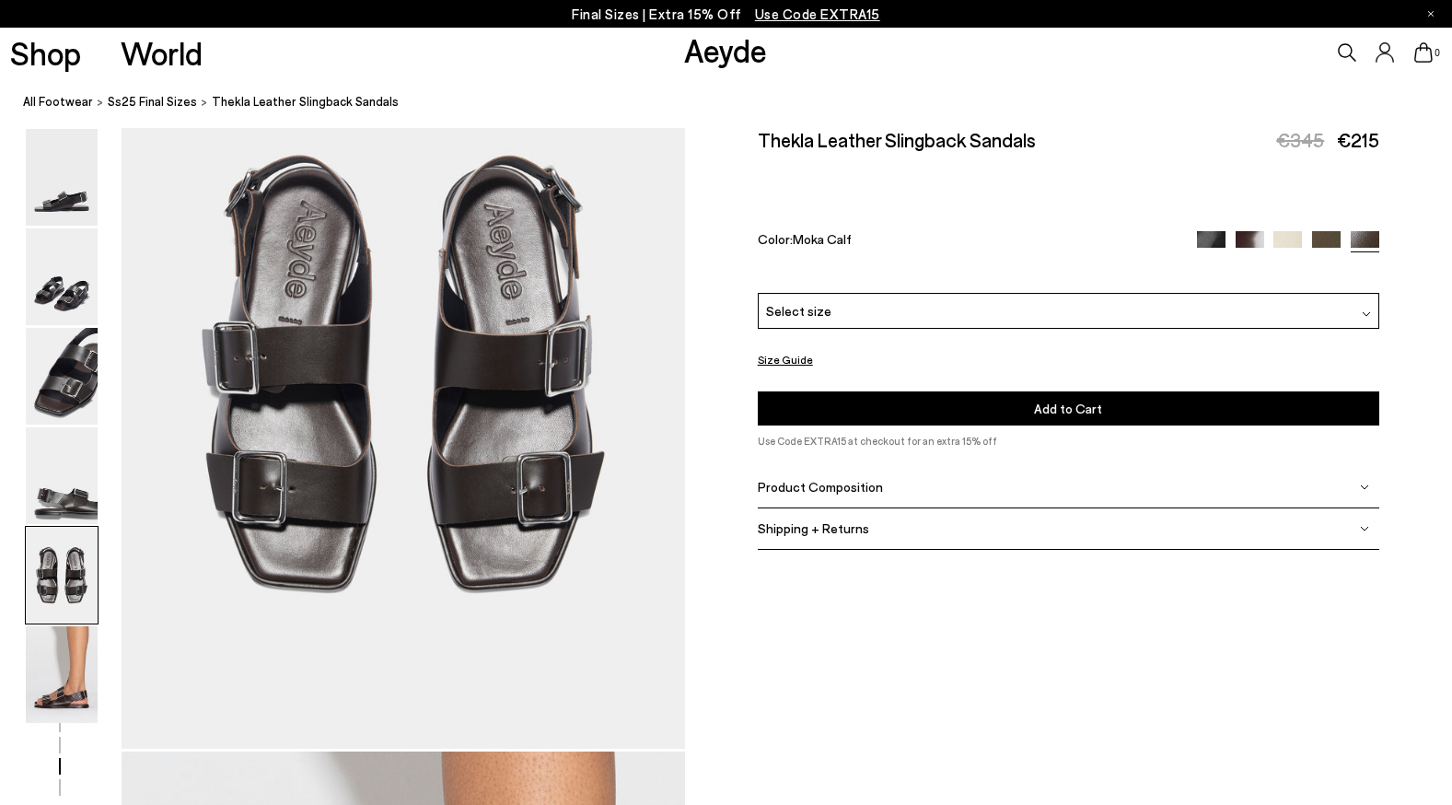
click at [1210, 231] on img at bounding box center [1211, 245] width 29 height 29
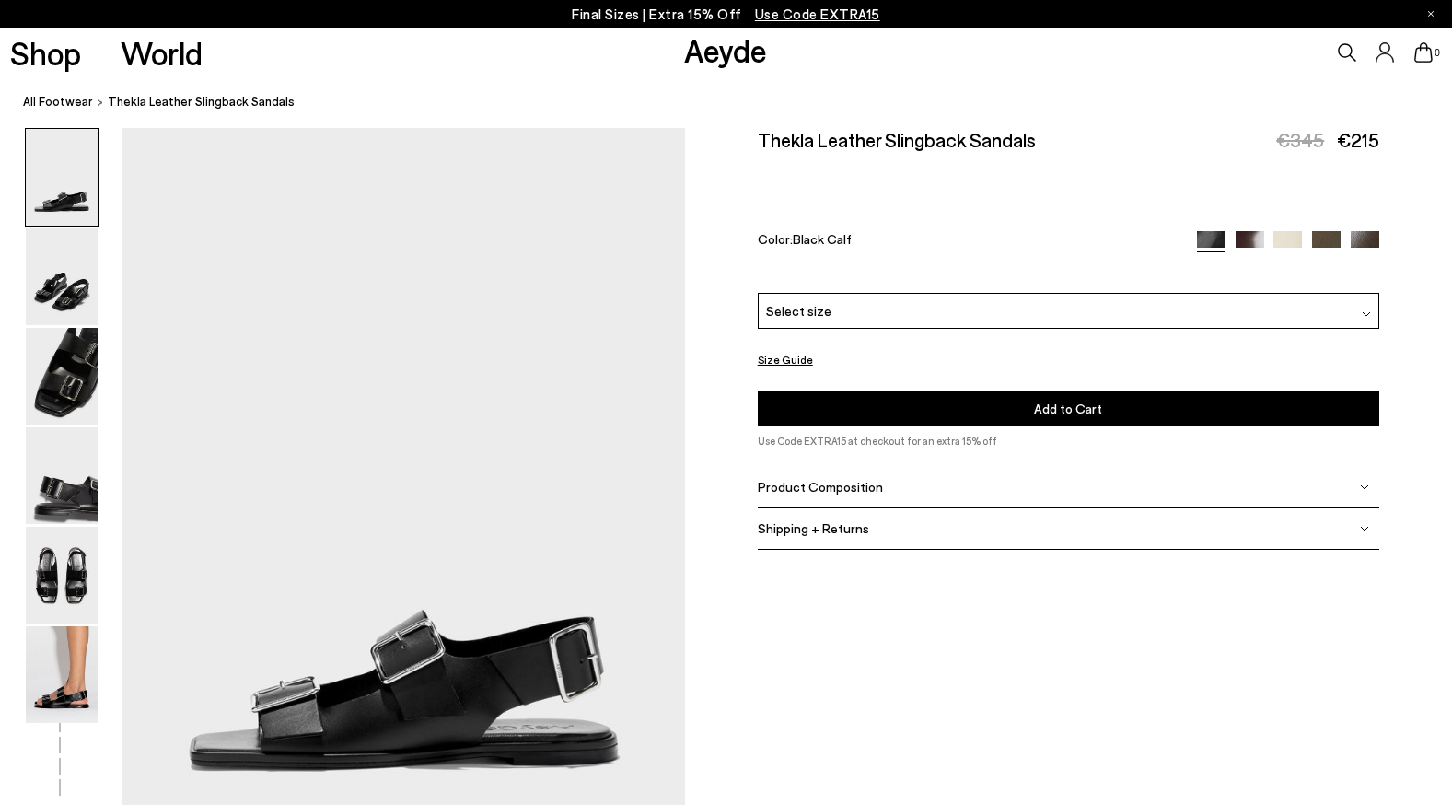
click at [1271, 293] on div "Select size" at bounding box center [1069, 311] width 622 height 36
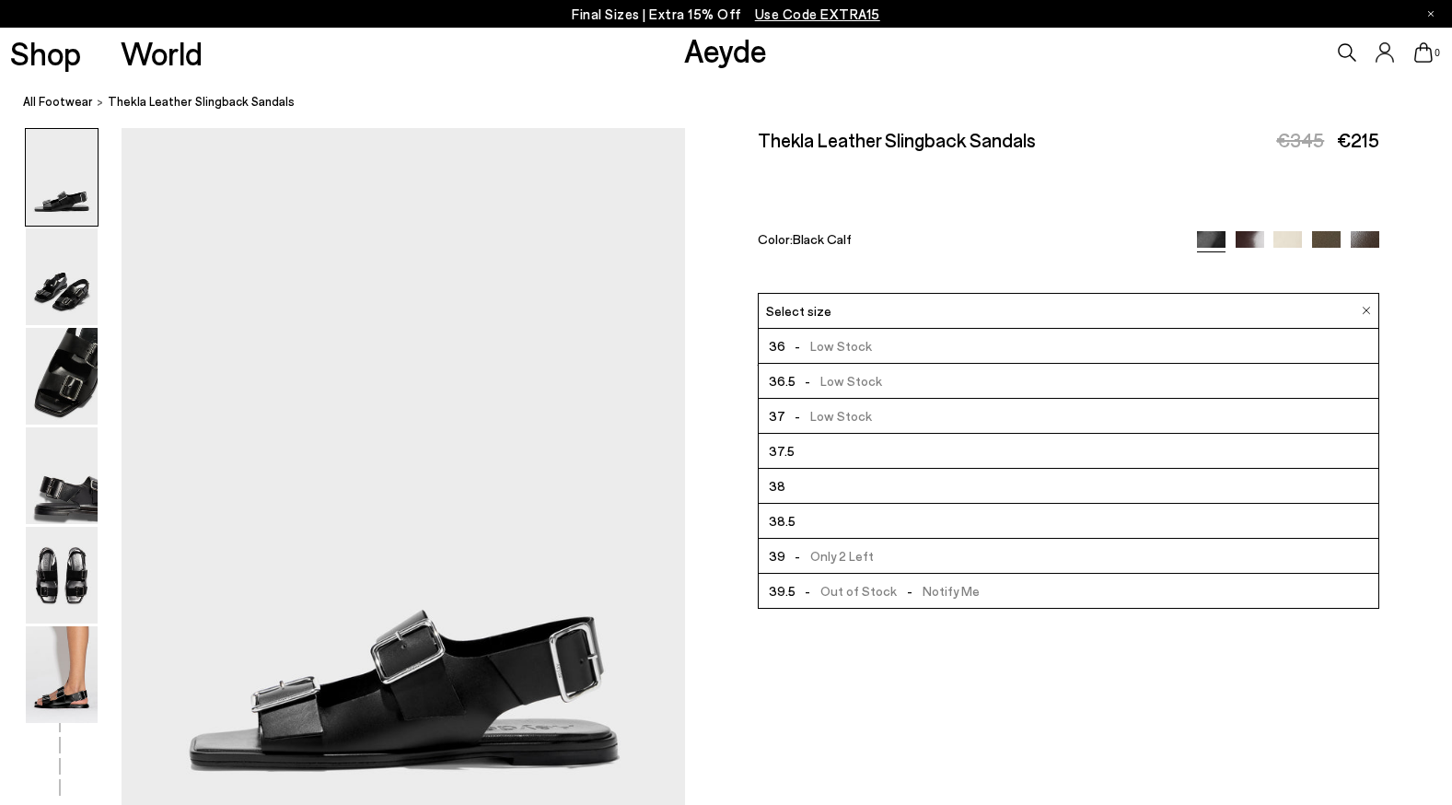
scroll to position [280, 0]
click at [1249, 231] on img at bounding box center [1250, 245] width 29 height 29
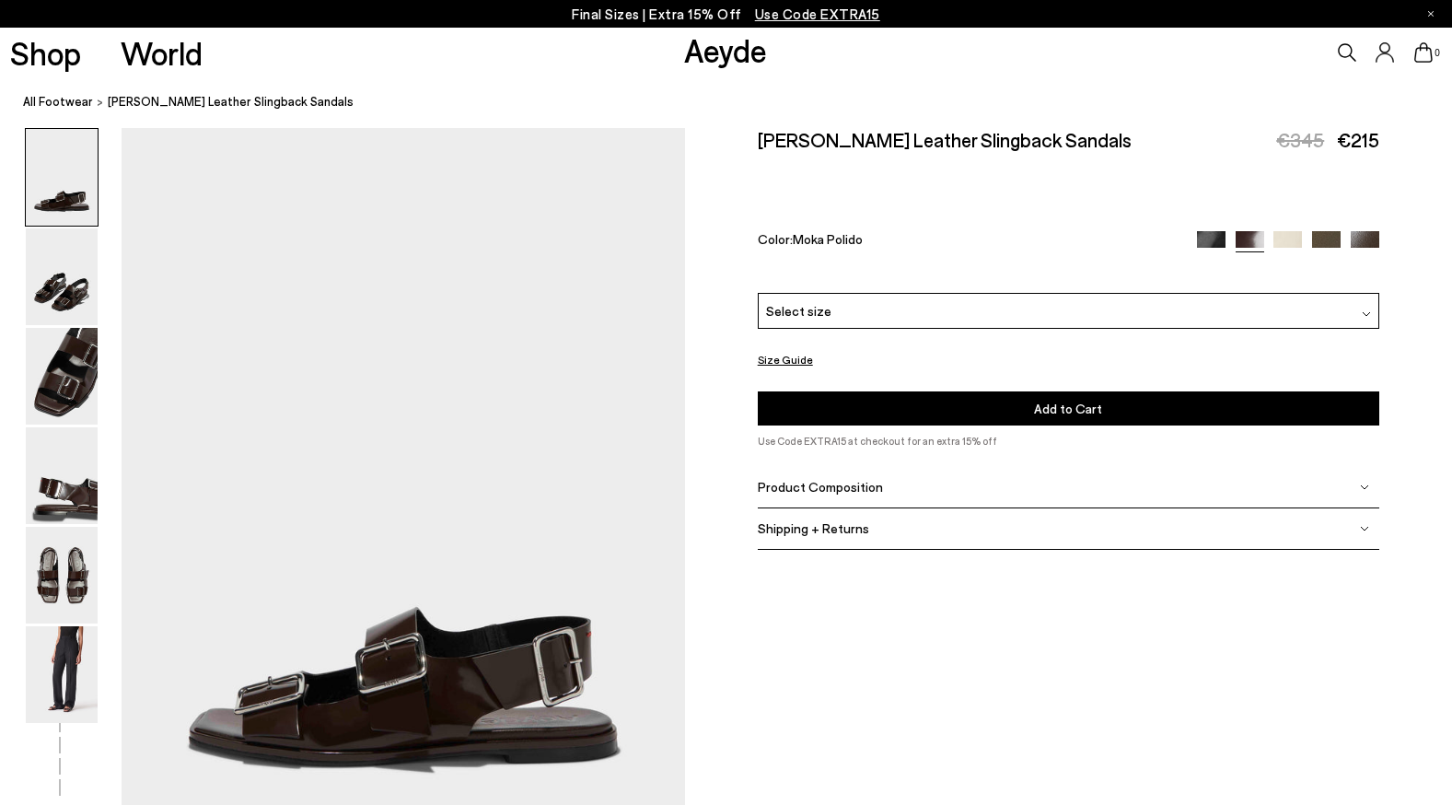
click at [1288, 231] on img at bounding box center [1288, 245] width 29 height 29
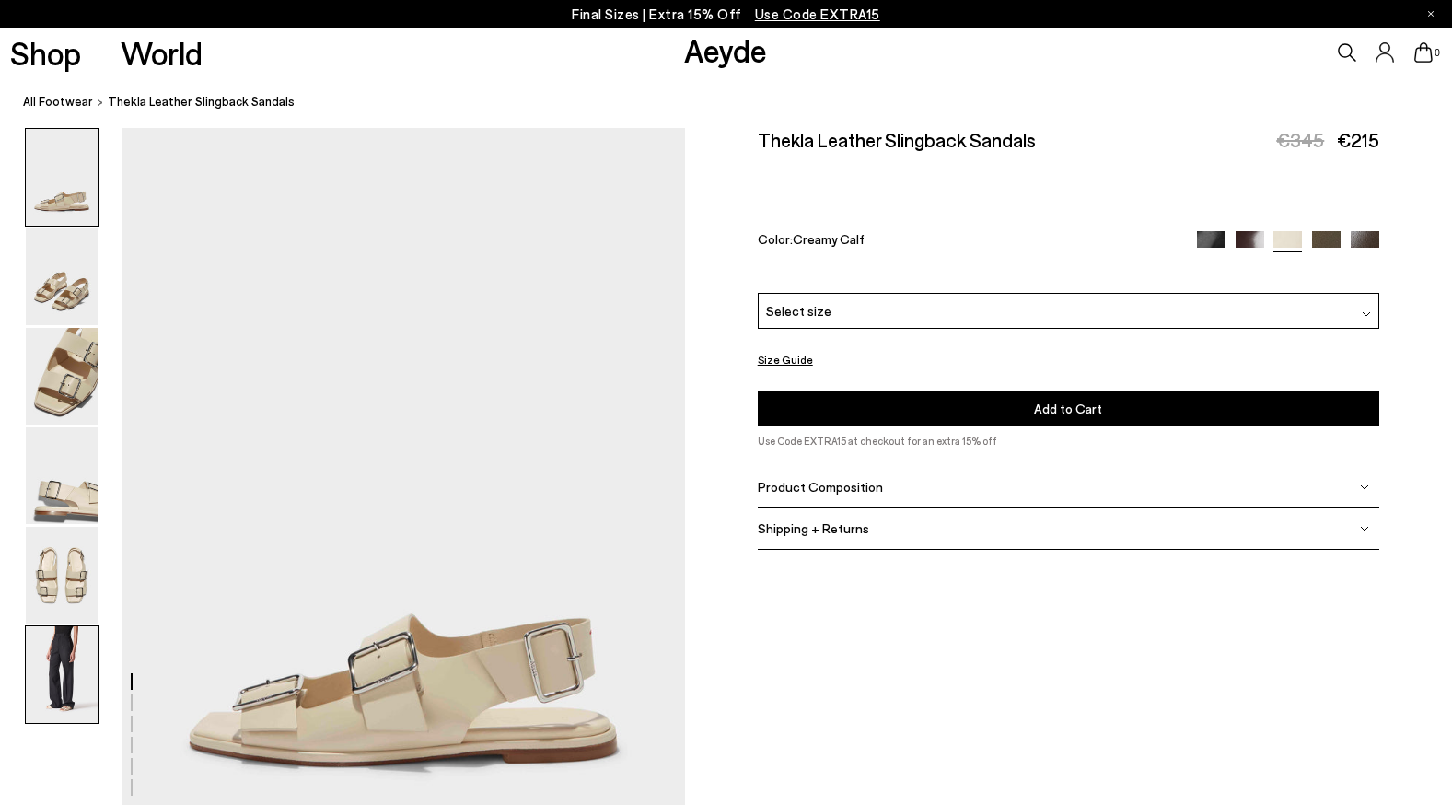
click at [57, 697] on img at bounding box center [62, 674] width 72 height 97
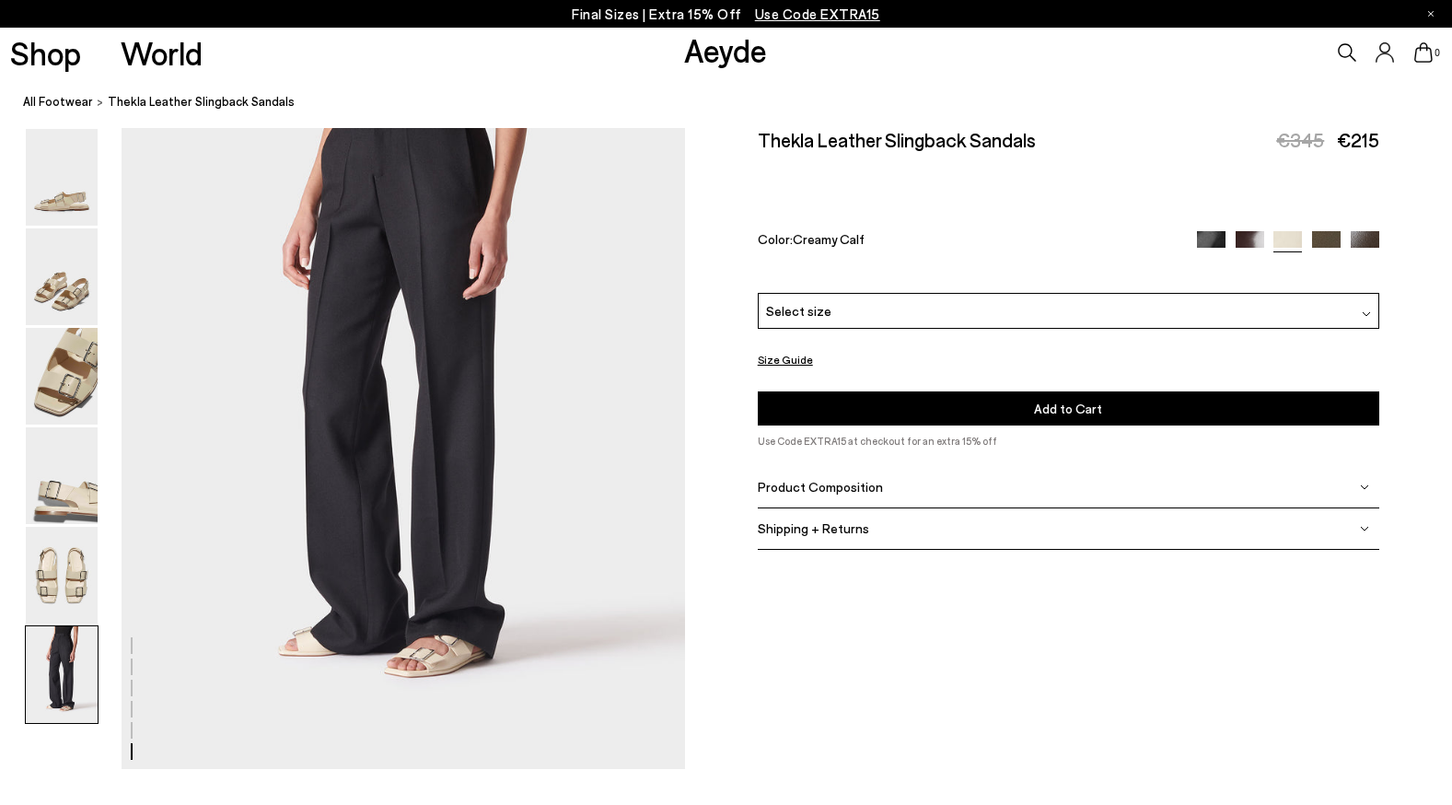
scroll to position [3898, 0]
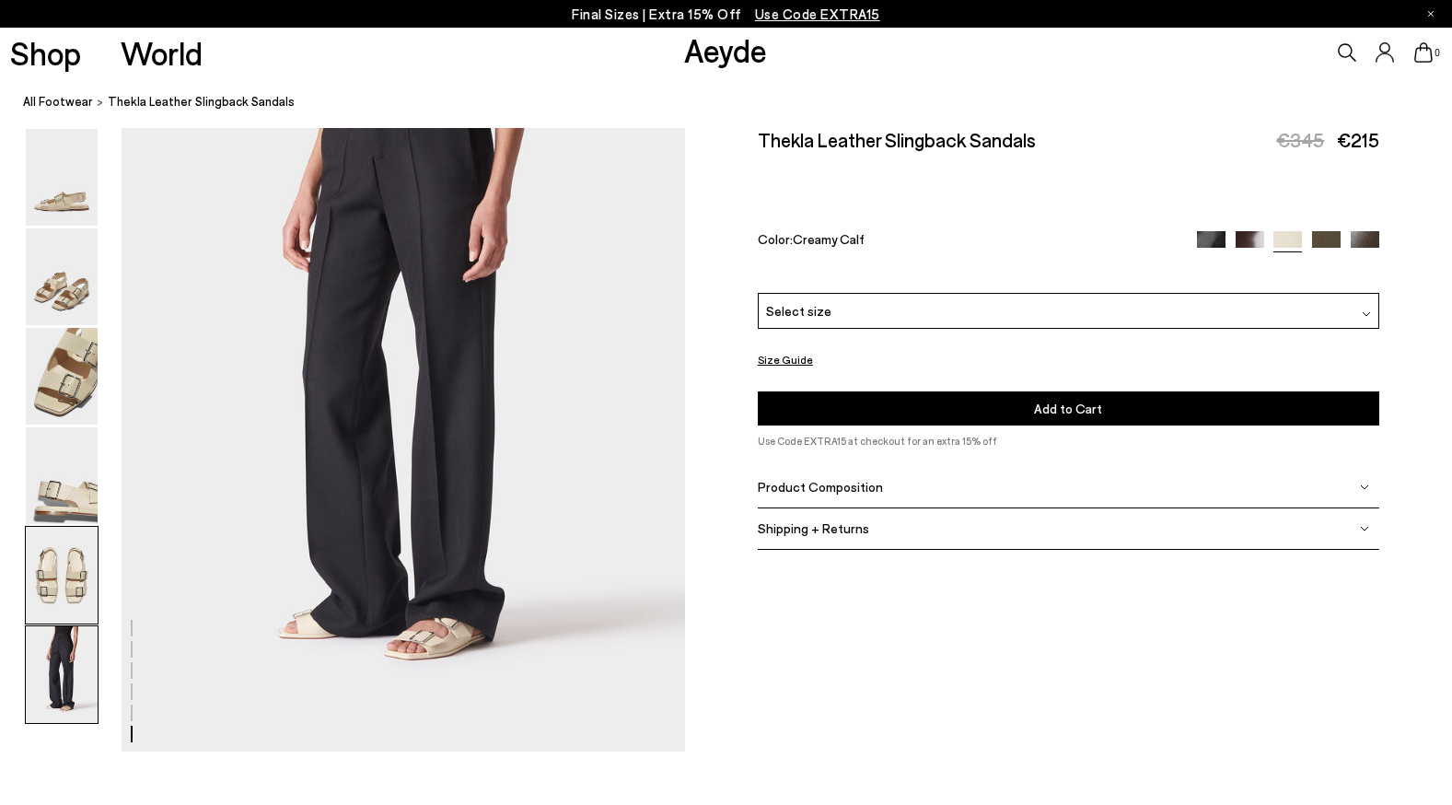
click at [48, 594] on img at bounding box center [62, 575] width 72 height 97
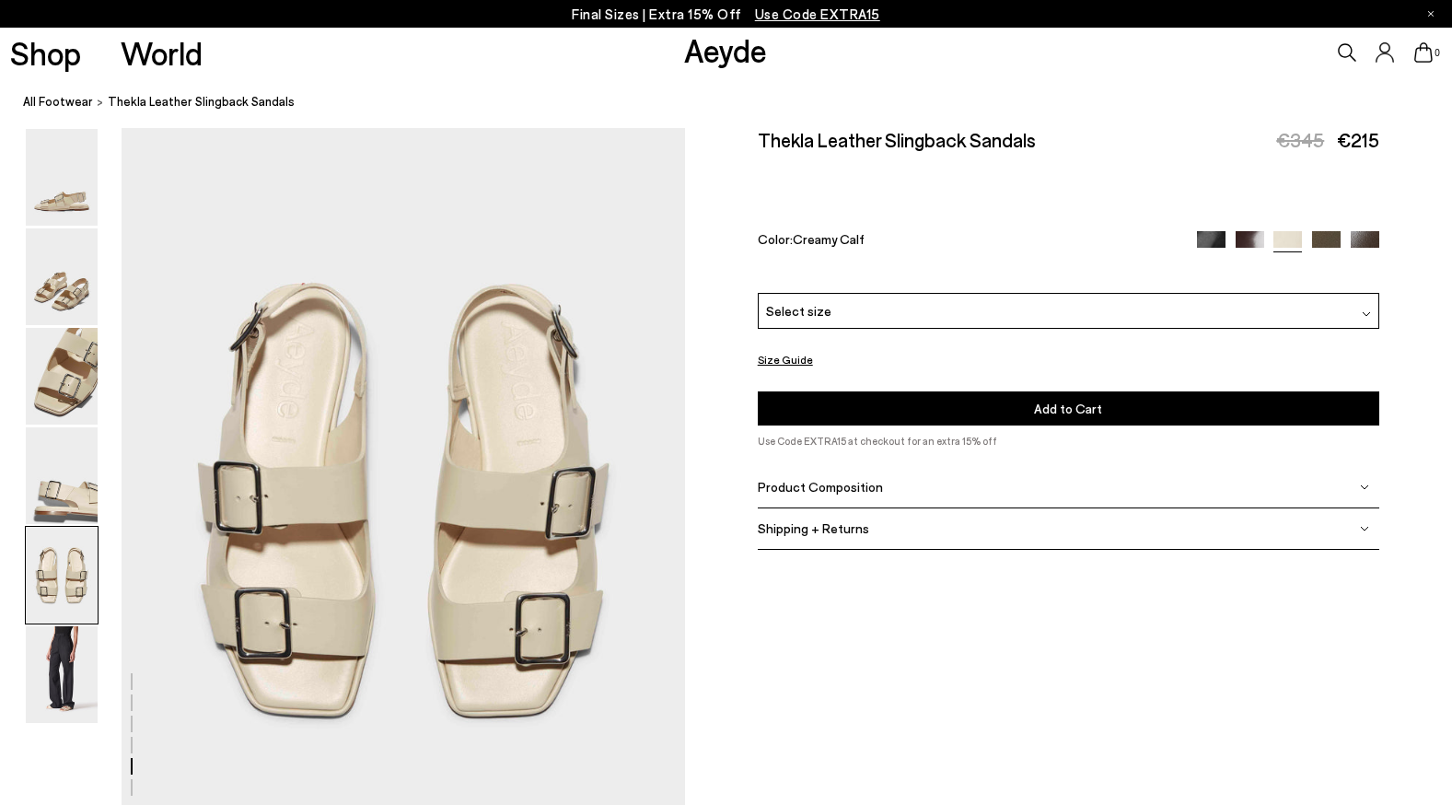
scroll to position [3018, 0]
click at [1362, 231] on img at bounding box center [1365, 245] width 29 height 29
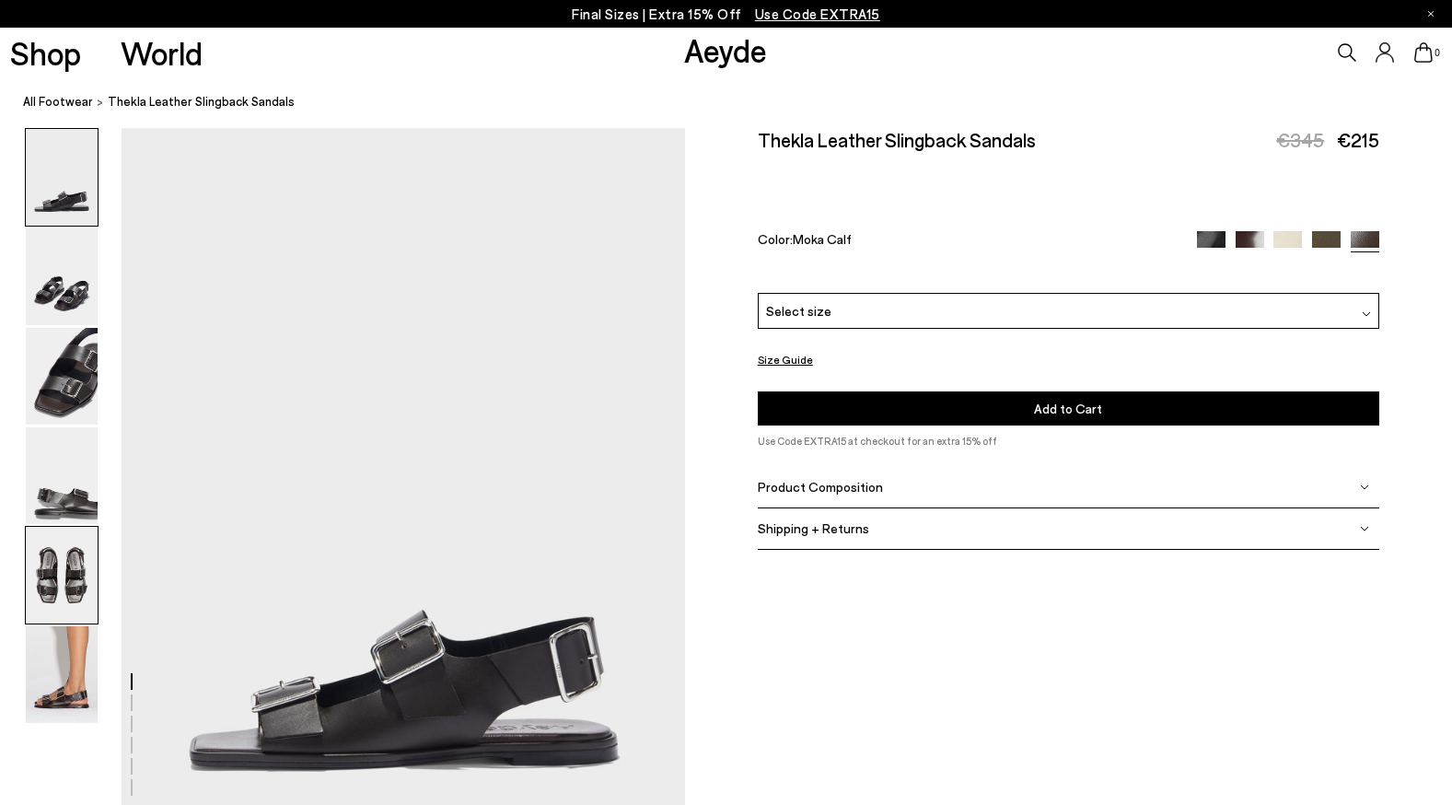
click at [74, 562] on img at bounding box center [62, 575] width 72 height 97
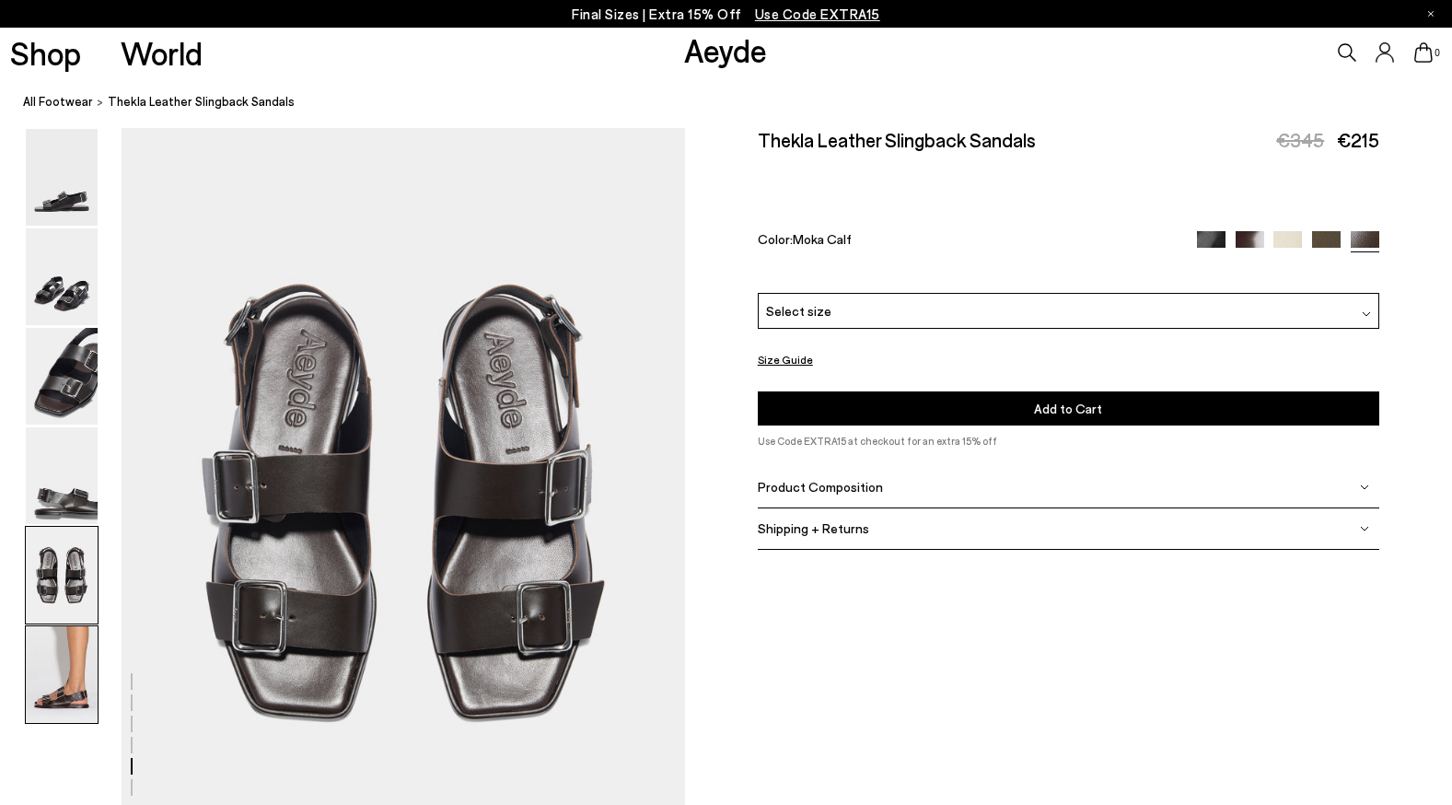
click at [60, 693] on img at bounding box center [62, 674] width 72 height 97
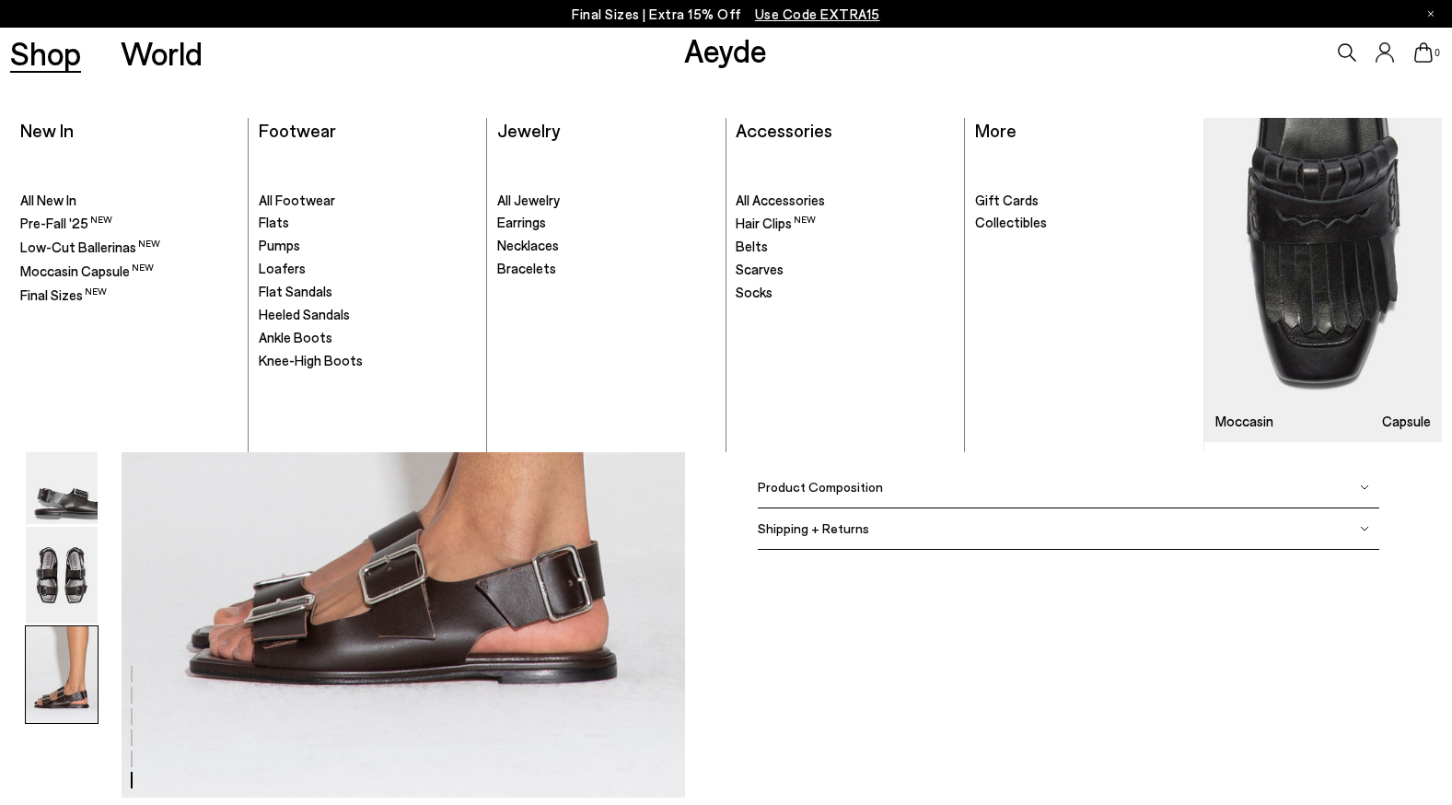
scroll to position [3898, 0]
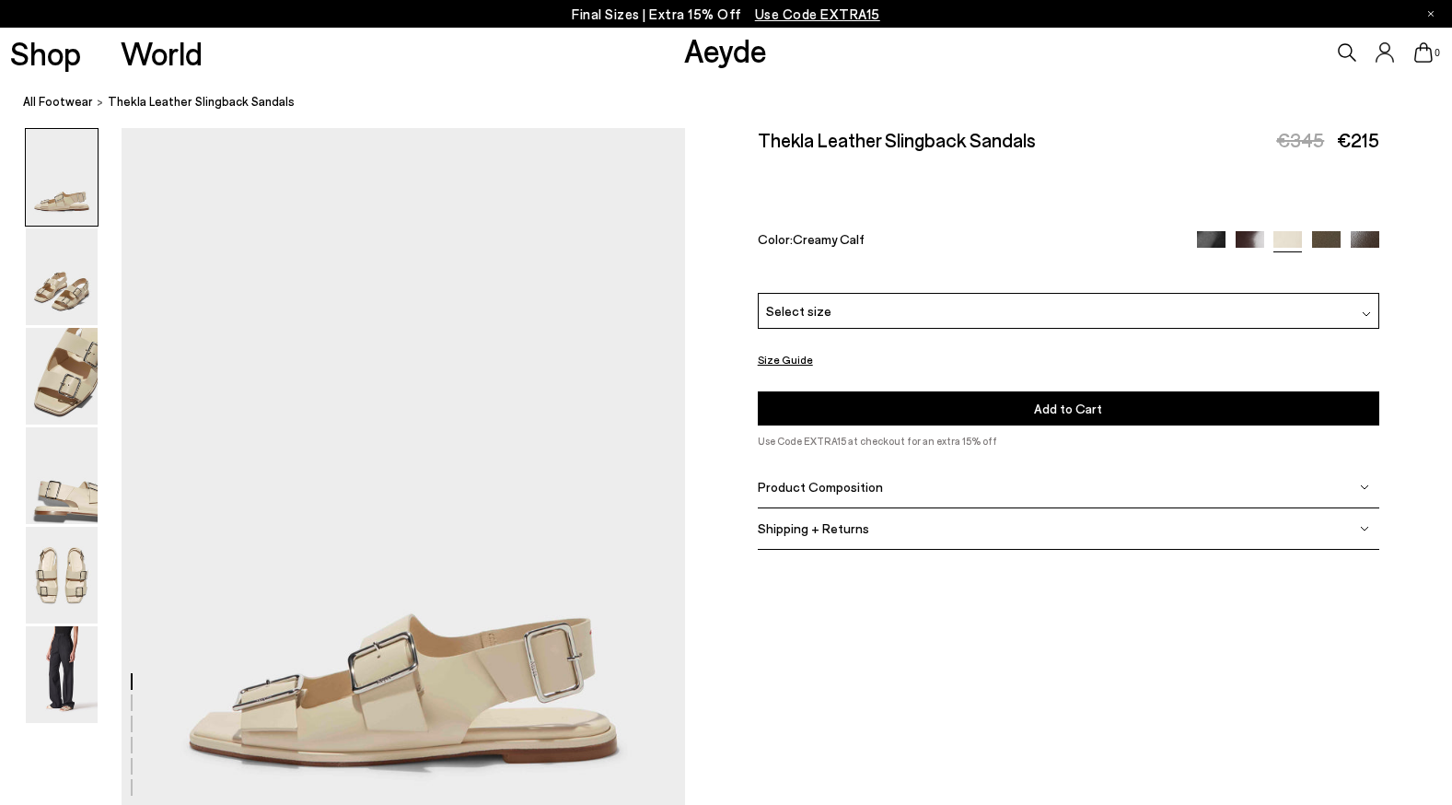
scroll to position [3018, 0]
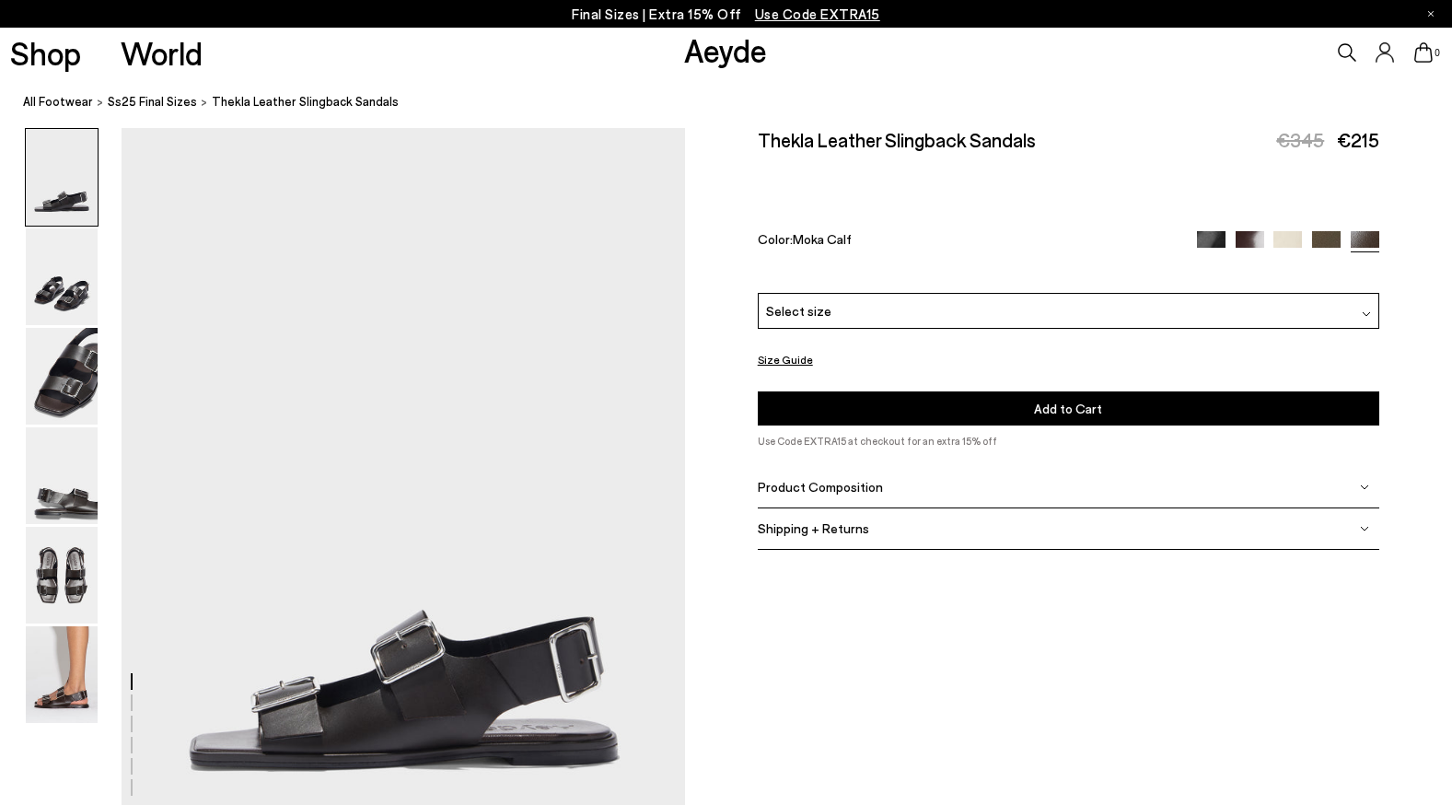
scroll to position [3147, 0]
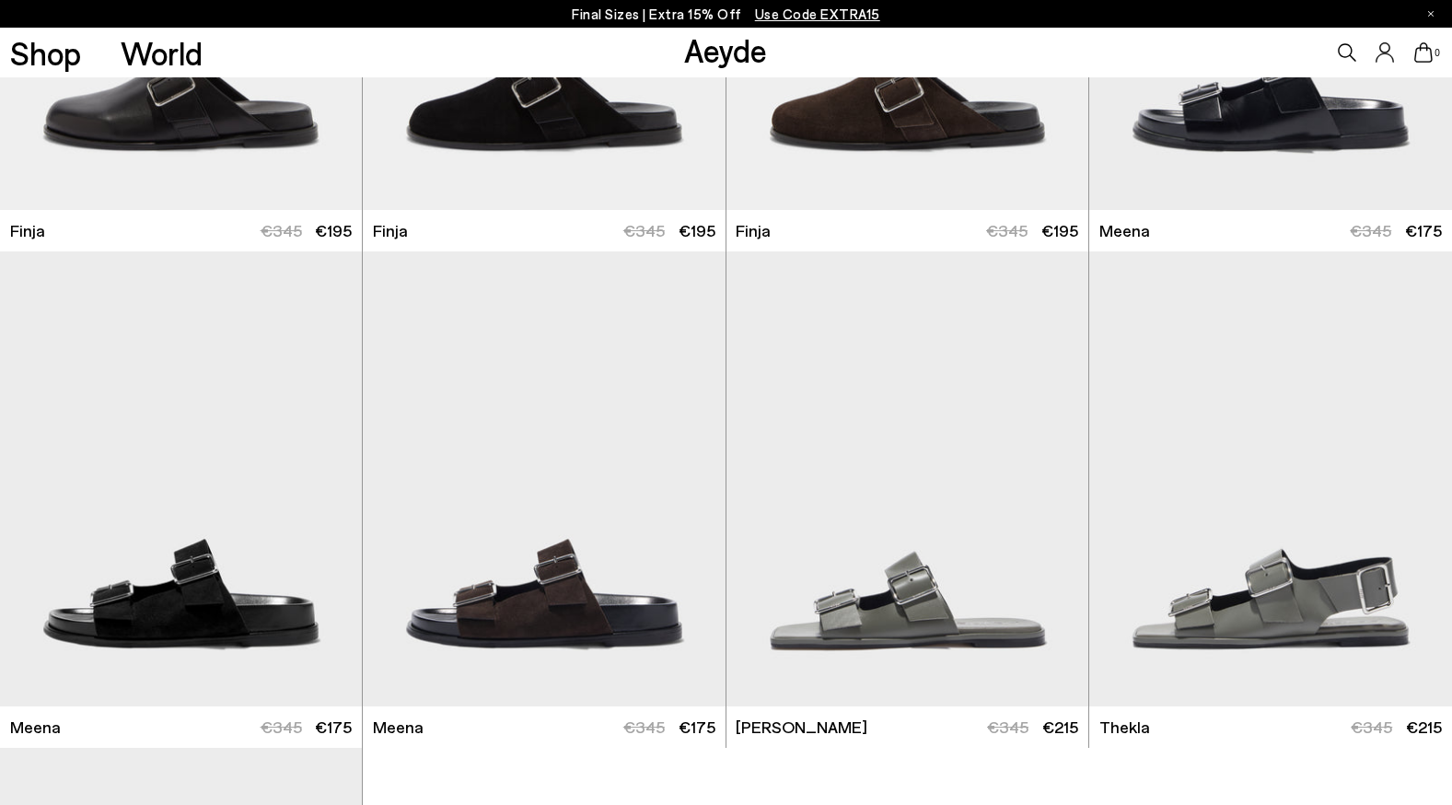
scroll to position [801, 0]
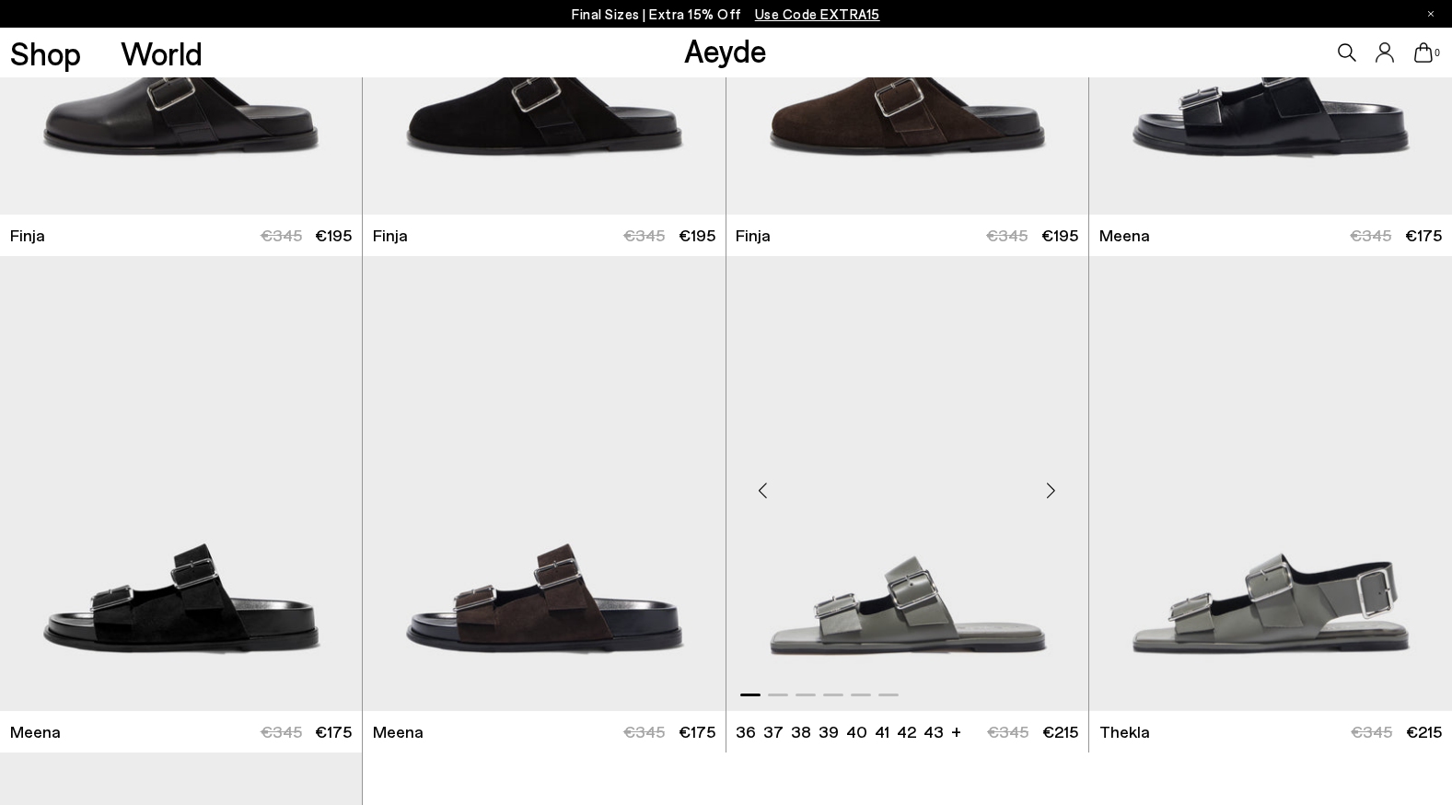
click at [1050, 494] on div "Next slide" at bounding box center [1051, 490] width 55 height 55
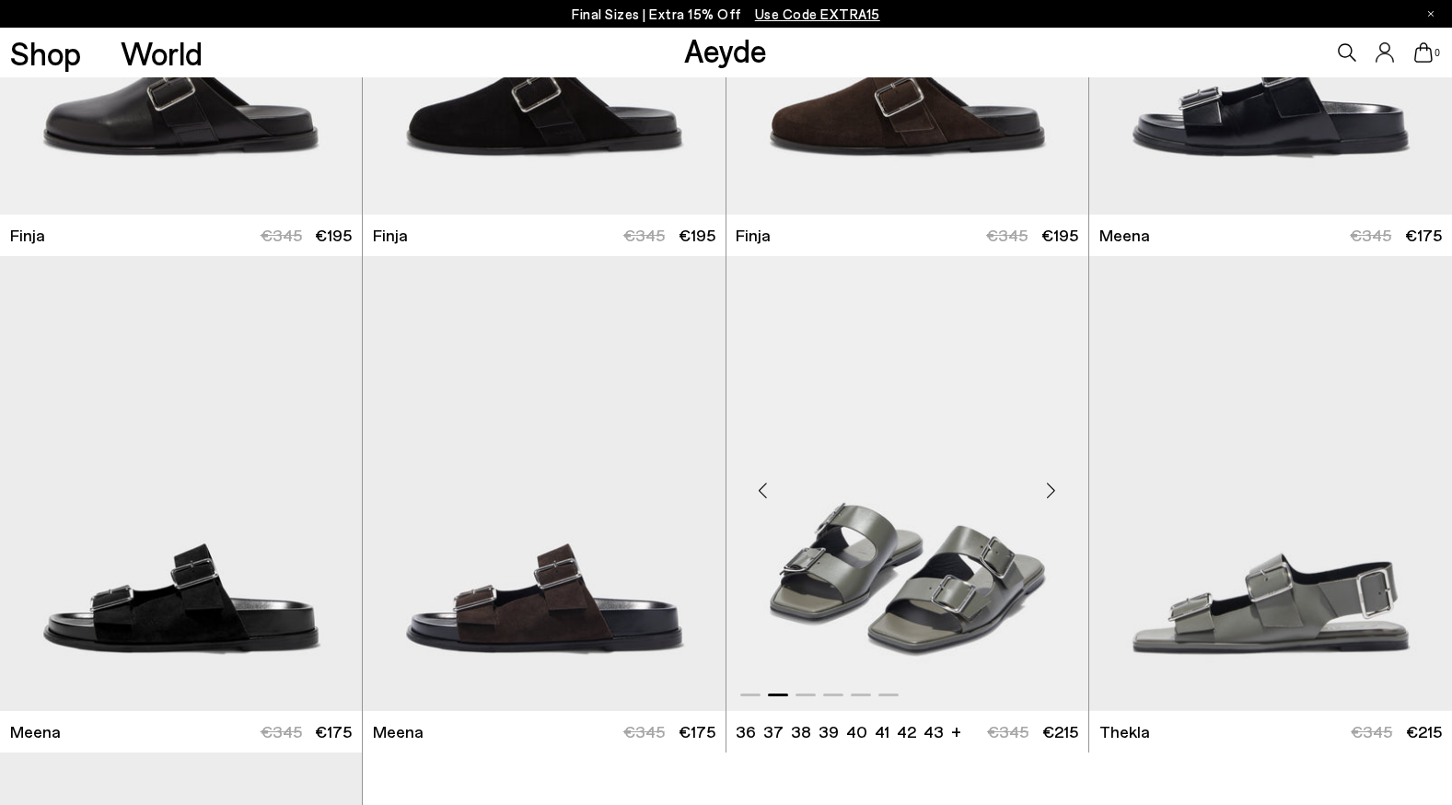
click at [1050, 494] on div "Next slide" at bounding box center [1051, 490] width 55 height 55
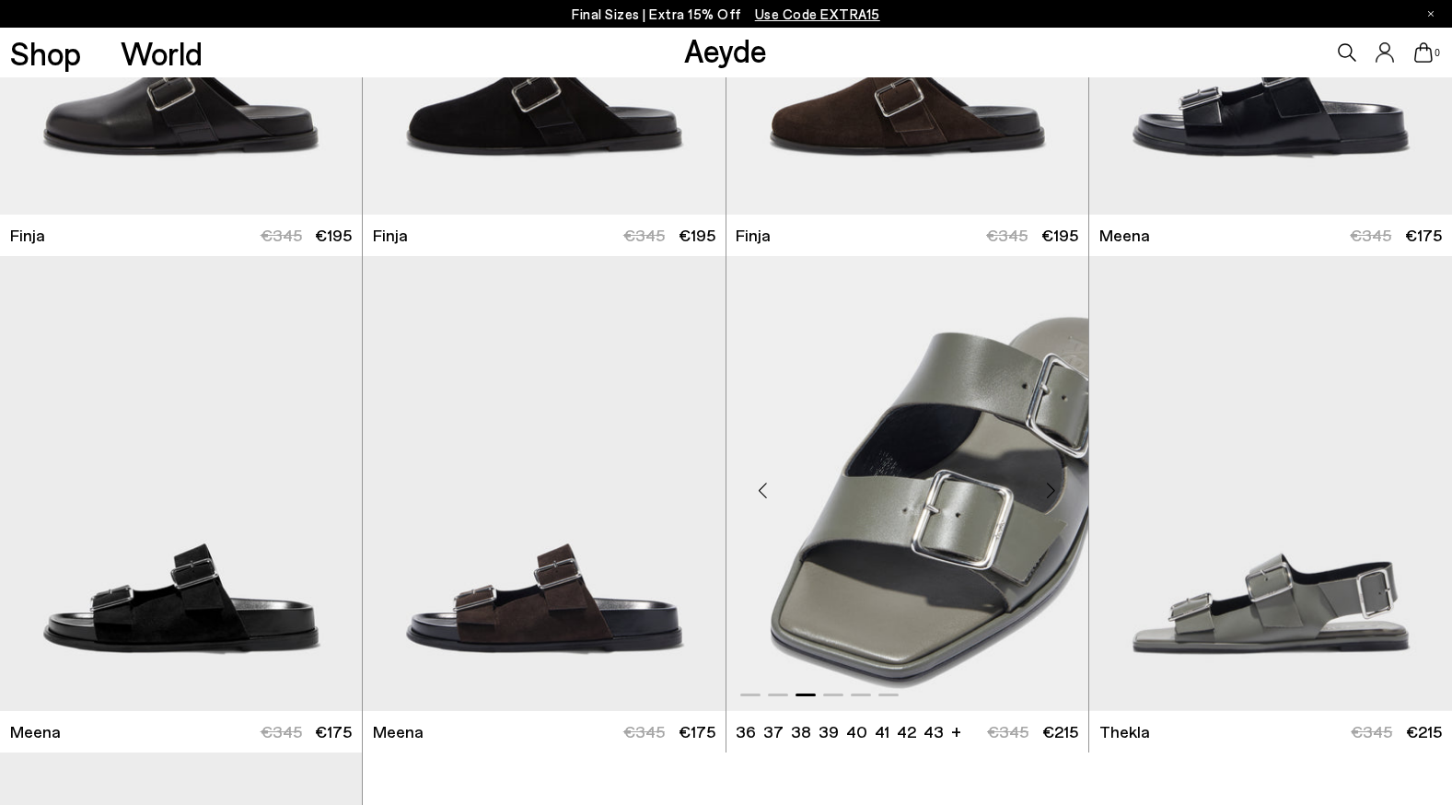
click at [1050, 494] on div "Next slide" at bounding box center [1051, 490] width 55 height 55
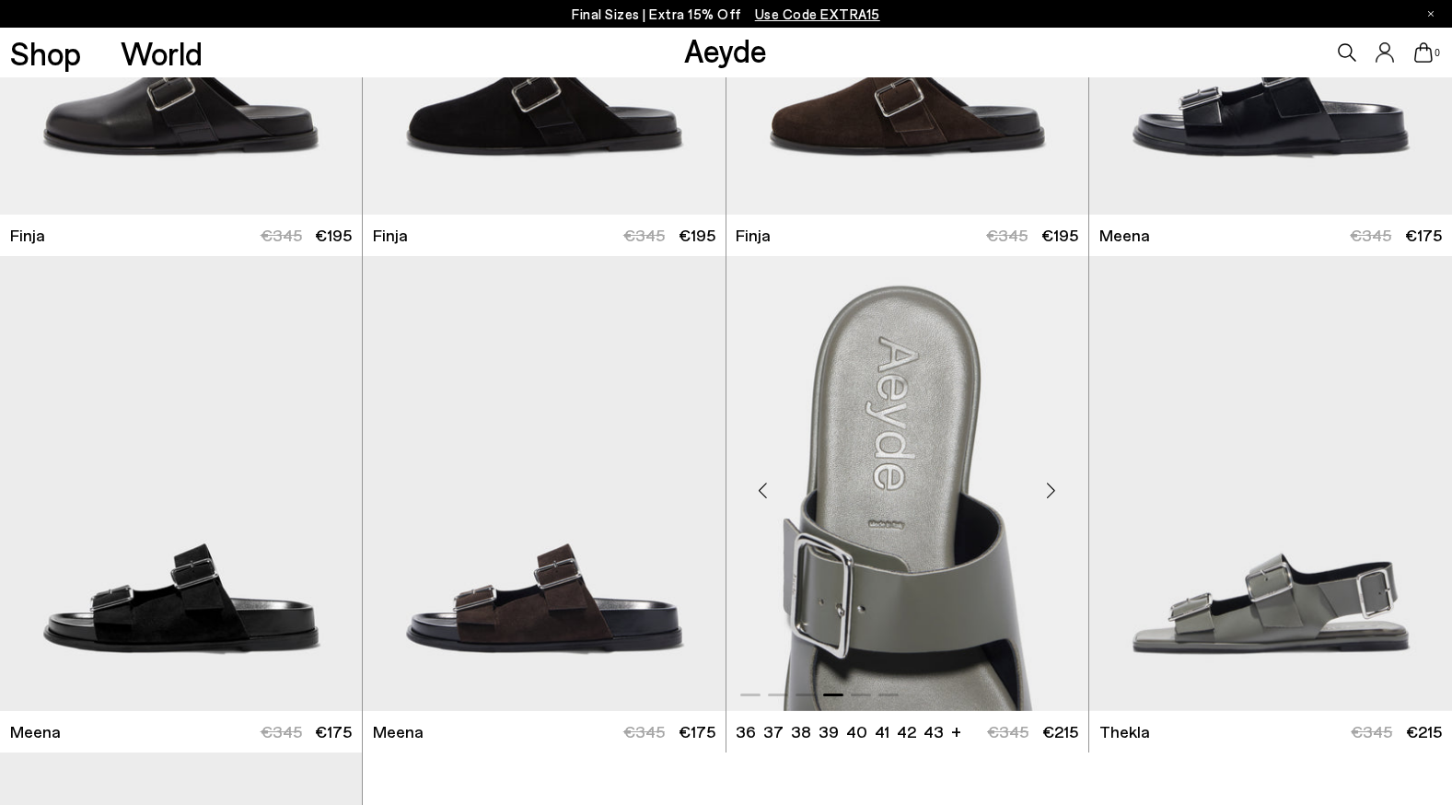
click at [1050, 494] on div "Next slide" at bounding box center [1051, 490] width 55 height 55
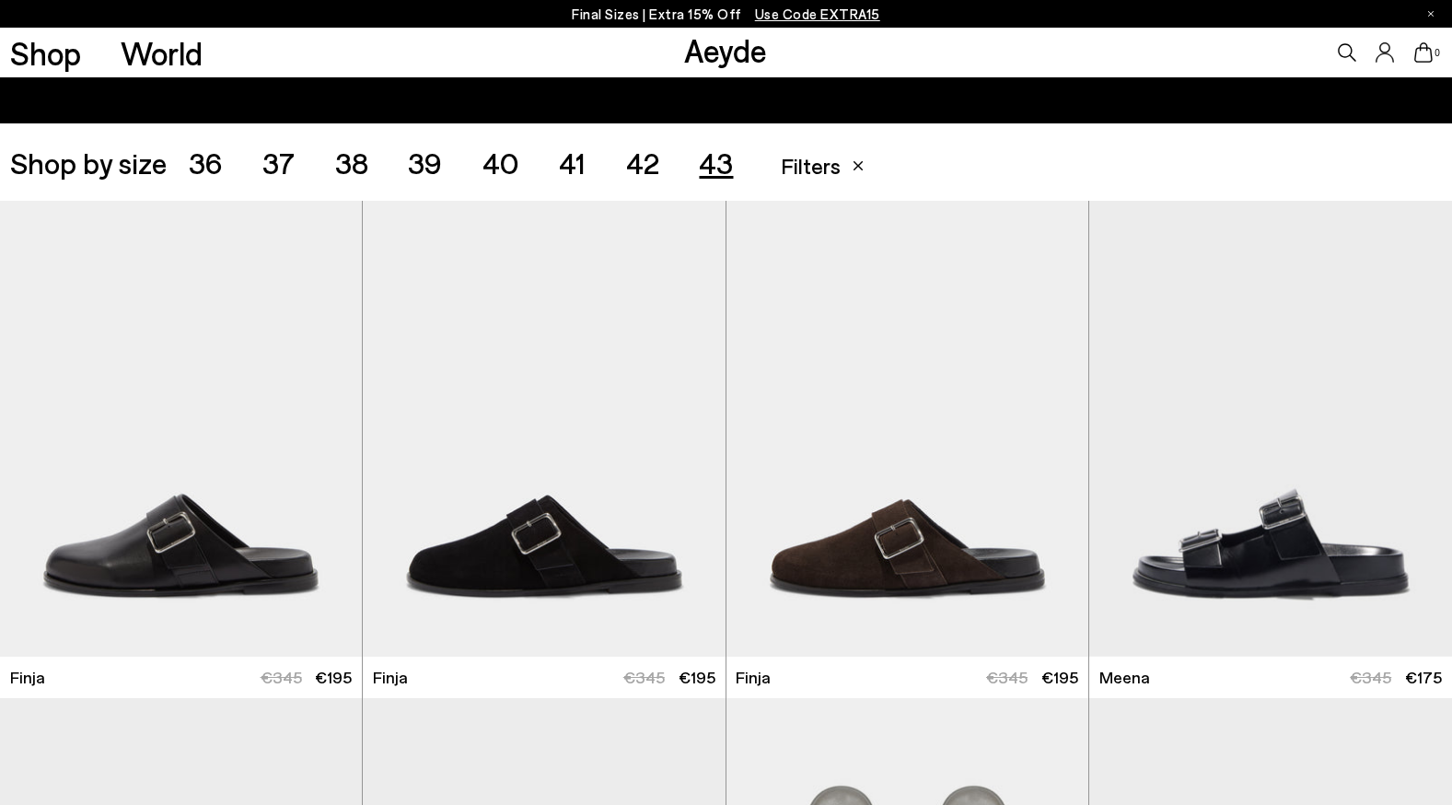
scroll to position [253, 0]
